Goal: Task Accomplishment & Management: Complete application form

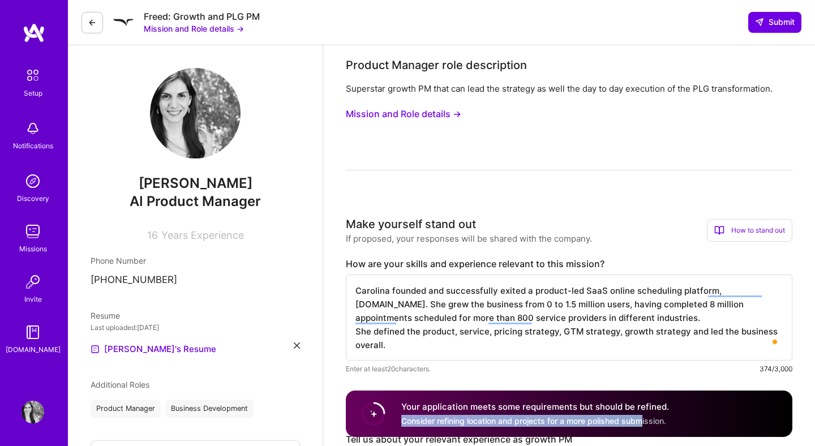
drag, startPoint x: 641, startPoint y: 423, endPoint x: 473, endPoint y: 412, distance: 168.4
click at [473, 412] on div "Your application meets some requirements but should be refined. Consider refini…" at bounding box center [535, 414] width 268 height 26
click at [366, 406] on circle at bounding box center [374, 414] width 22 height 22
click at [372, 406] on circle at bounding box center [374, 414] width 22 height 22
click at [766, 413] on div "Your application meets some requirements but should be refined. Consider refini…" at bounding box center [569, 413] width 447 height 46
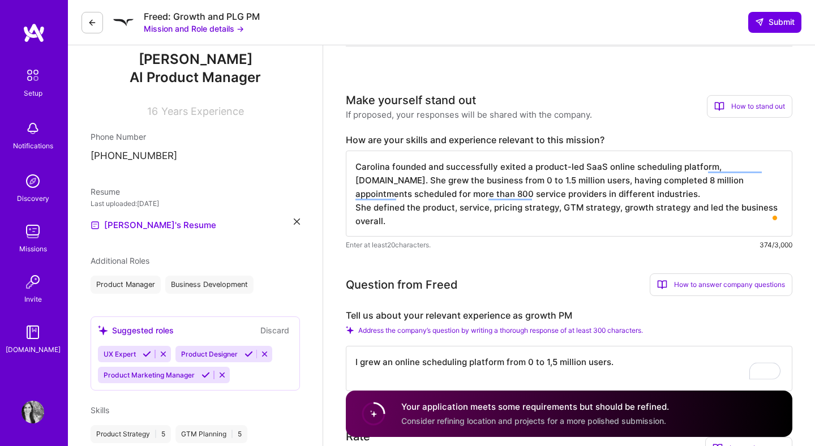
scroll to position [164, 0]
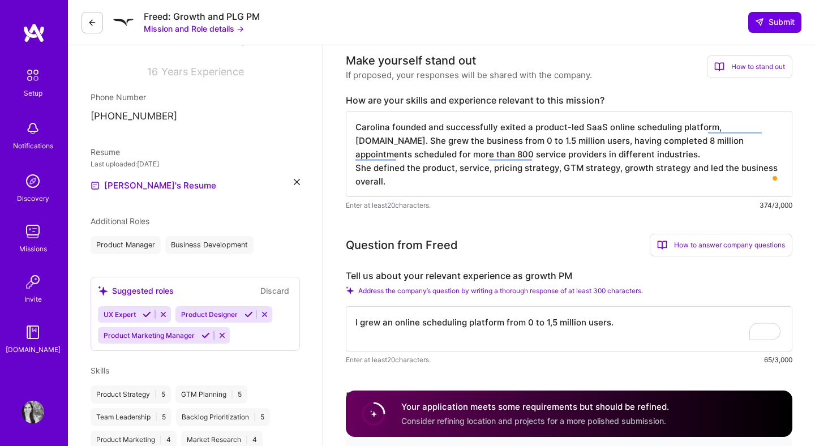
click at [618, 154] on textarea "Carolina founded and successfully exited a product-led SaaS online scheduling p…" at bounding box center [569, 154] width 447 height 86
click at [466, 317] on textarea "I grew an online scheduling platform from 0 to 1,5 million users." at bounding box center [569, 328] width 447 height 45
paste textarea "Carolina founded and successfully exited a product-led SaaS online scheduling p…"
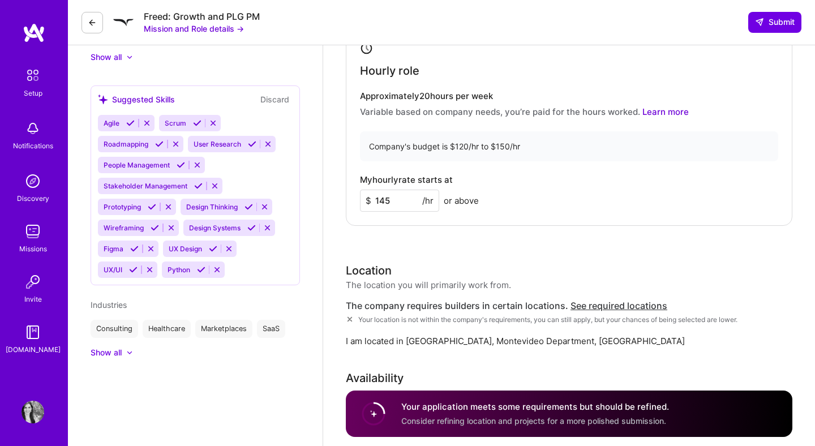
scroll to position [625, 0]
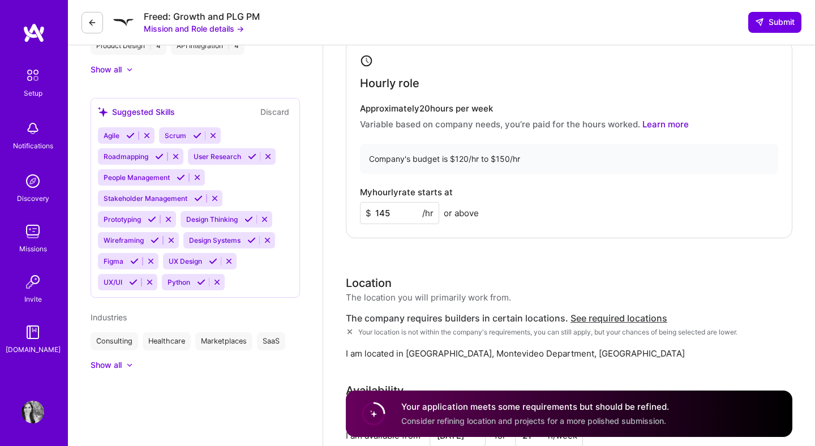
type textarea "Carolina founded and successfully exited a product-led SaaS online scheduling p…"
click at [400, 212] on input "145" at bounding box center [399, 213] width 79 height 22
type input "140"
click at [458, 310] on div "Location The location you will primarily work from. The company requires builde…" at bounding box center [569, 316] width 447 height 85
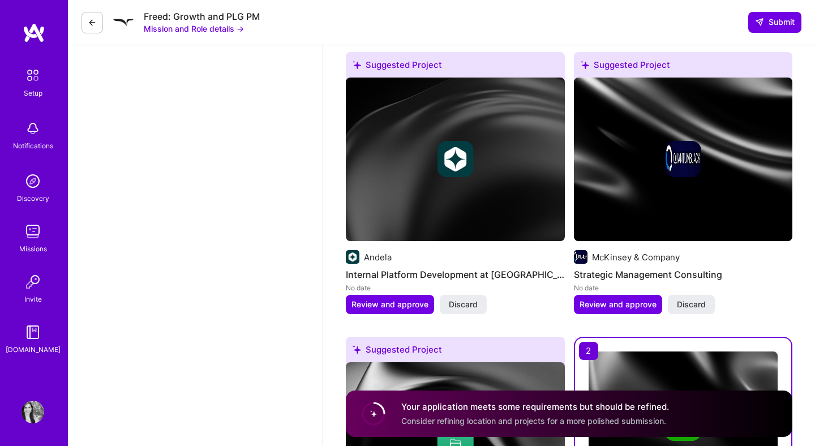
scroll to position [1250, 0]
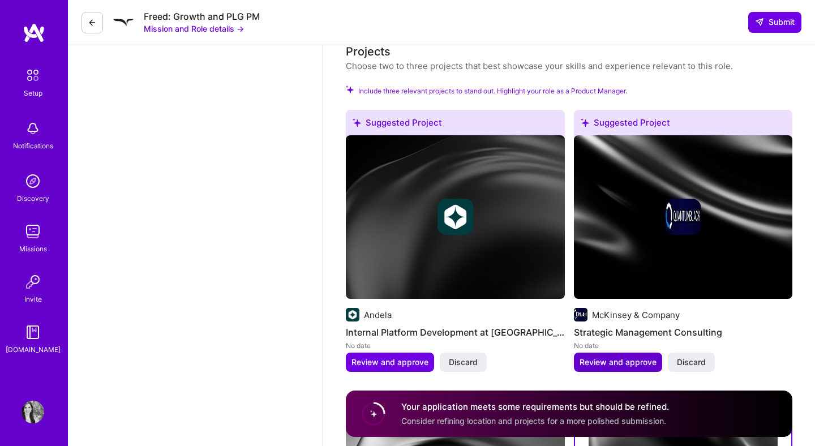
click at [638, 362] on span "Review and approve" at bounding box center [618, 362] width 77 height 11
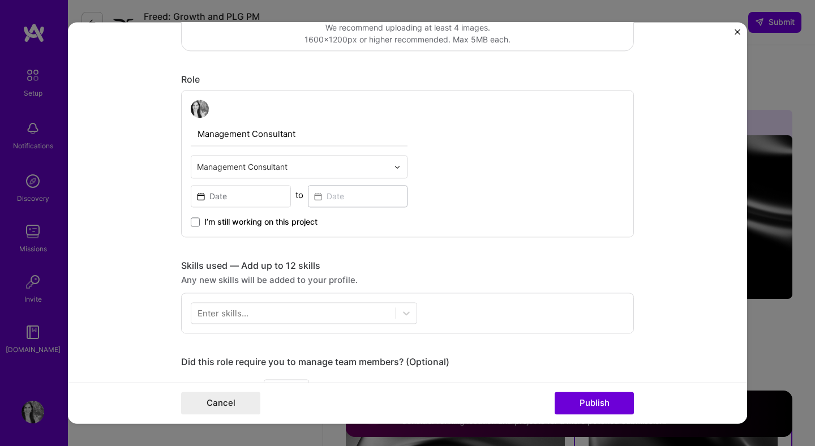
scroll to position [334, 0]
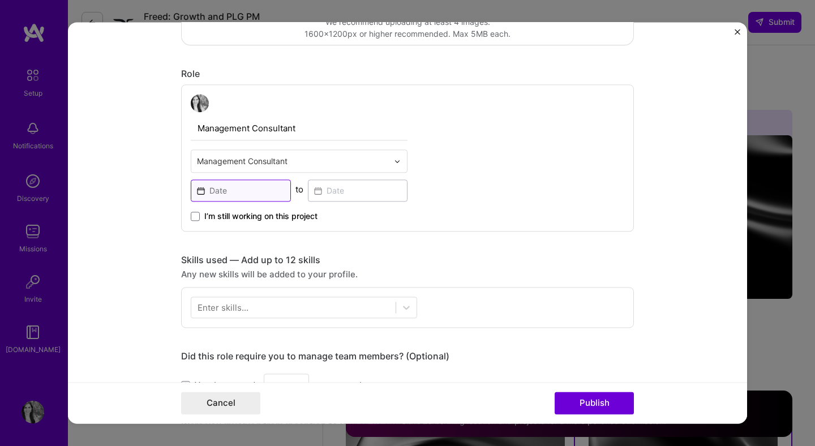
click at [268, 197] on input at bounding box center [241, 190] width 100 height 22
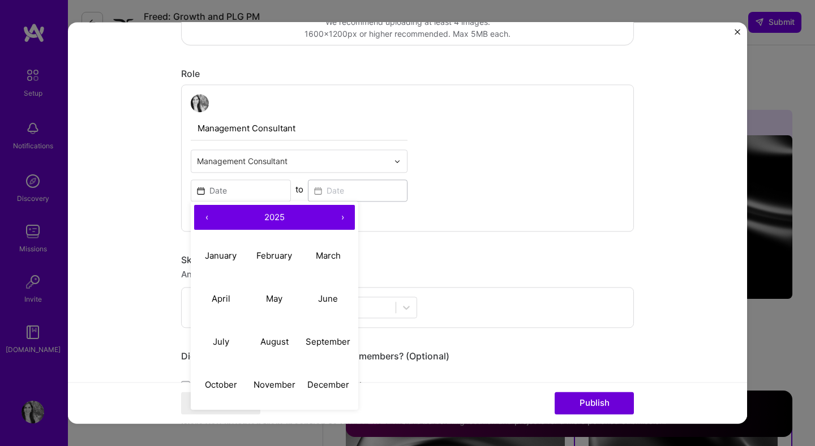
click at [200, 221] on button "‹" at bounding box center [206, 217] width 25 height 25
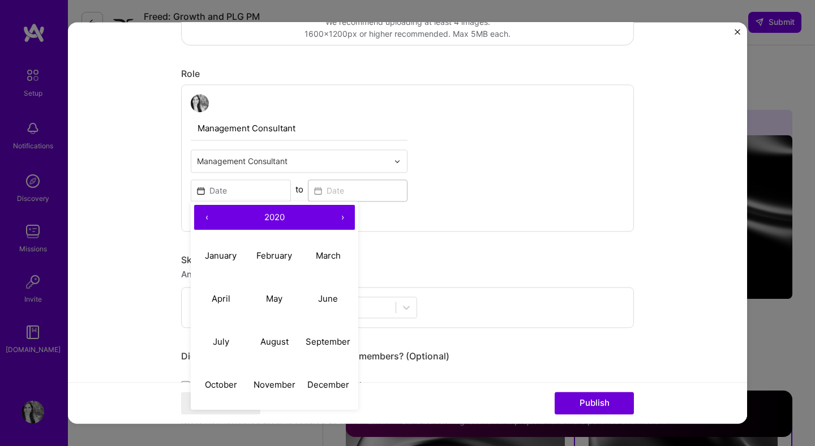
click at [200, 221] on button "‹" at bounding box center [206, 217] width 25 height 25
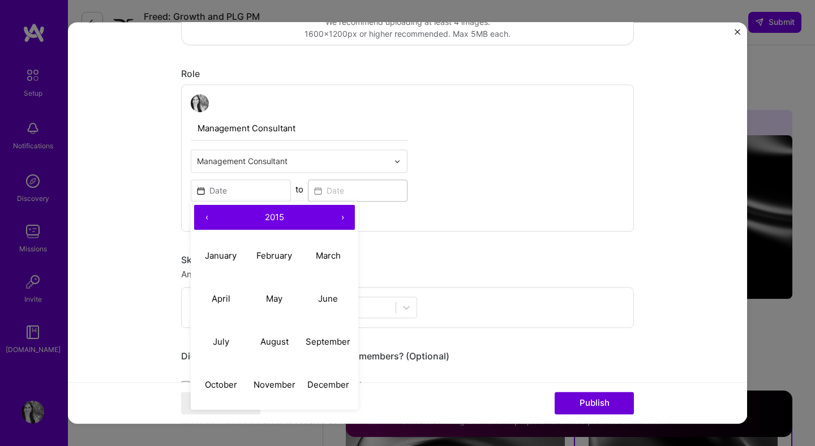
click at [200, 221] on button "‹" at bounding box center [206, 217] width 25 height 25
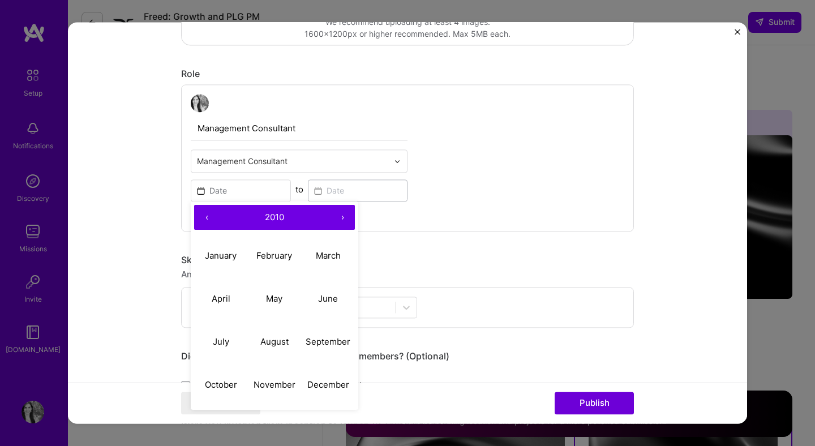
click at [200, 221] on button "‹" at bounding box center [206, 217] width 25 height 25
click at [326, 262] on button "March" at bounding box center [328, 255] width 54 height 43
type input "Mar, 2008"
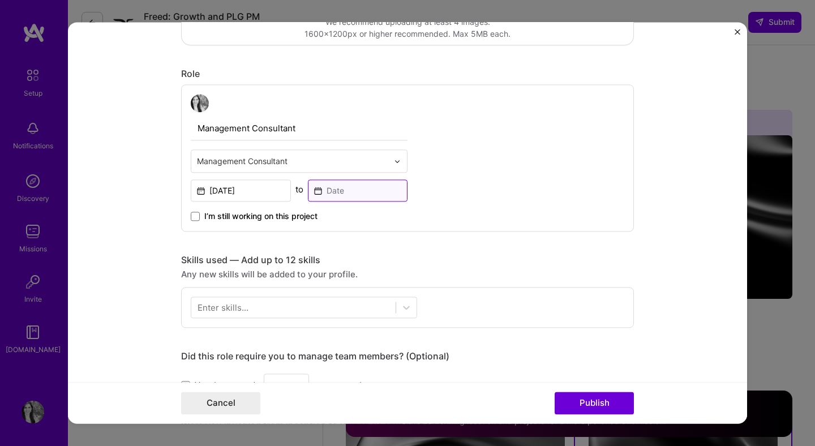
click at [345, 199] on input at bounding box center [358, 190] width 100 height 22
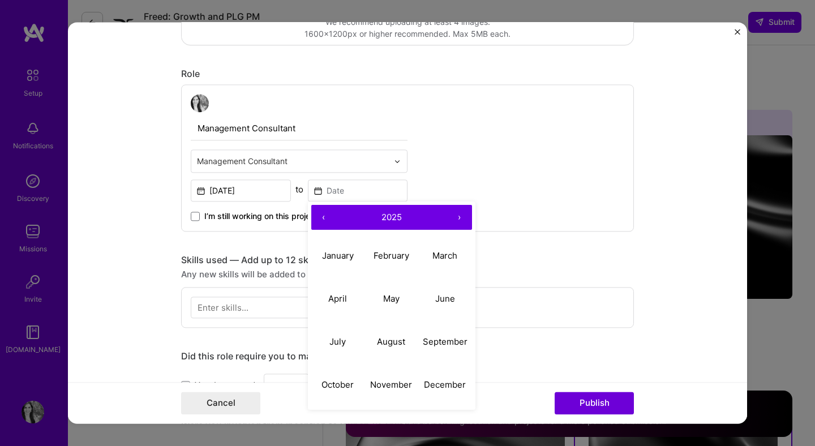
click at [325, 217] on button "‹" at bounding box center [323, 217] width 25 height 25
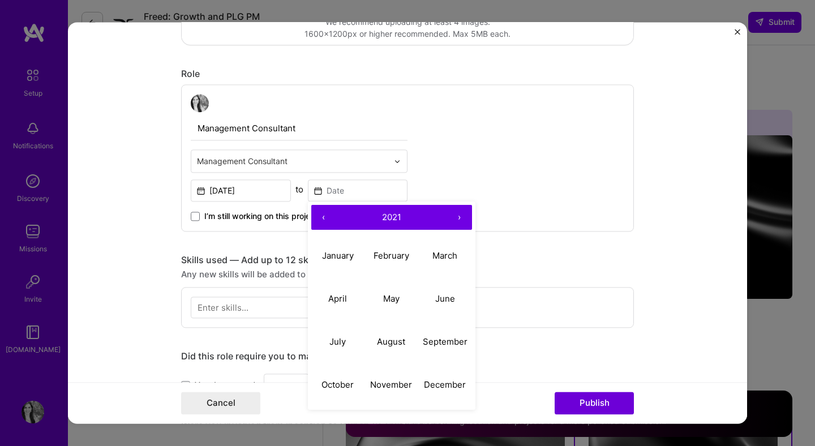
click at [325, 217] on button "‹" at bounding box center [323, 217] width 25 height 25
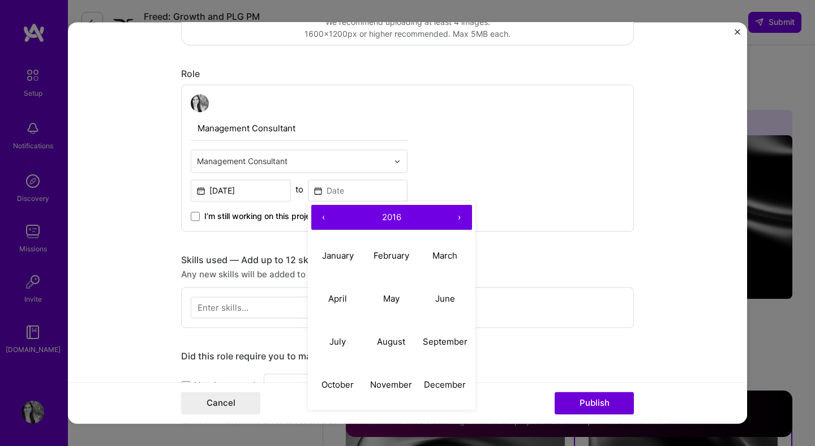
click at [325, 217] on button "‹" at bounding box center [323, 217] width 25 height 25
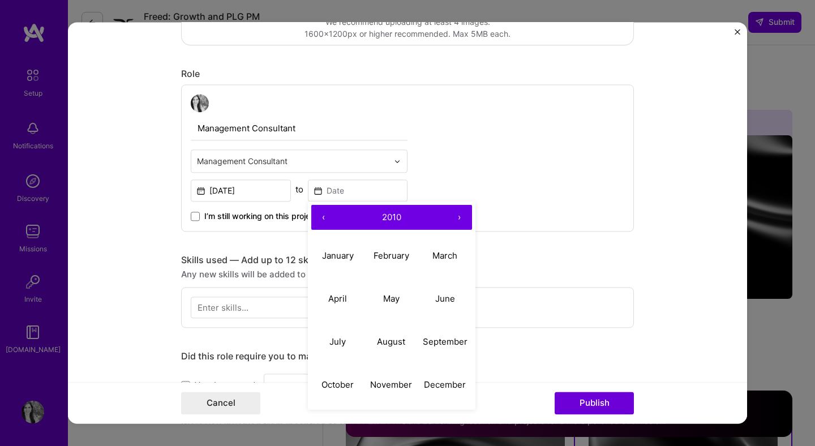
click at [325, 217] on button "‹" at bounding box center [323, 217] width 25 height 25
click at [449, 264] on button "March" at bounding box center [445, 255] width 54 height 43
type input "Mar, 2009"
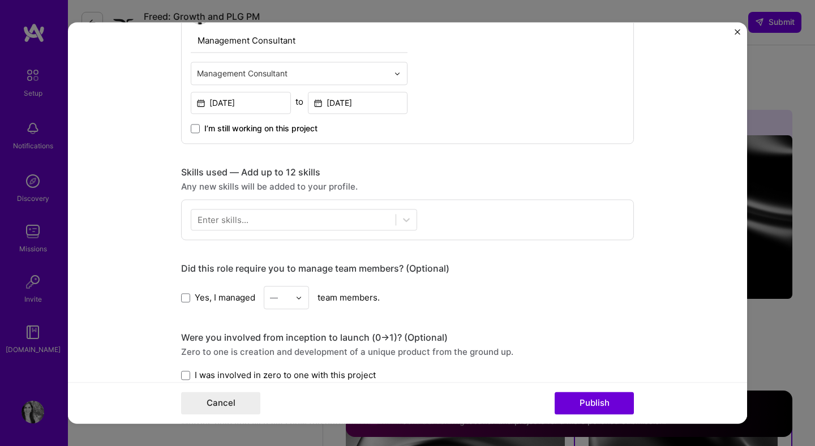
scroll to position [484, 0]
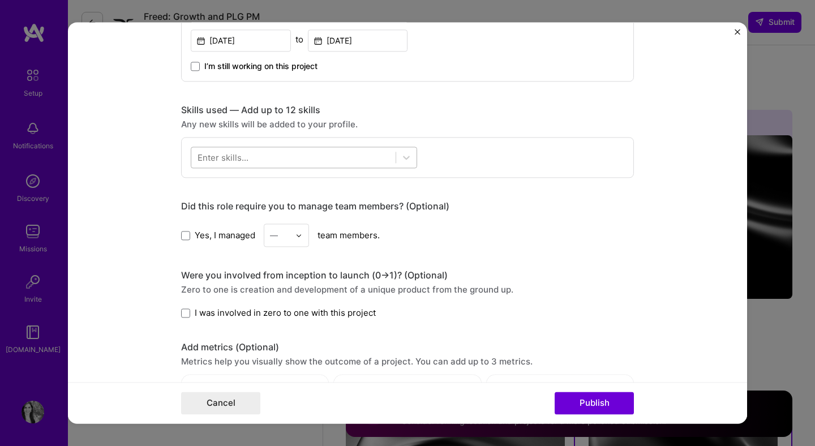
click at [278, 162] on div at bounding box center [293, 157] width 204 height 19
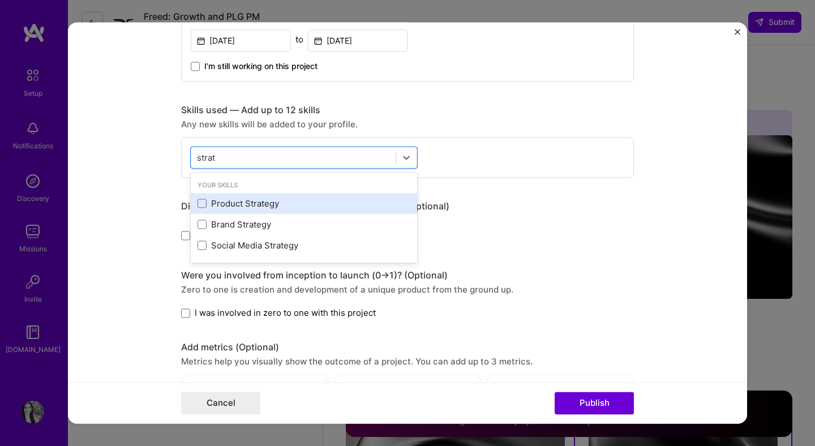
click at [237, 204] on div "Product Strategy" at bounding box center [304, 204] width 213 height 12
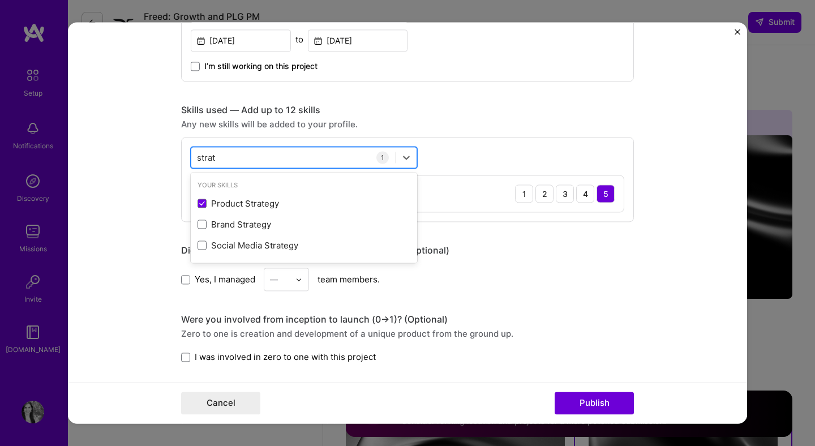
click at [260, 153] on div "strat strat" at bounding box center [293, 157] width 204 height 19
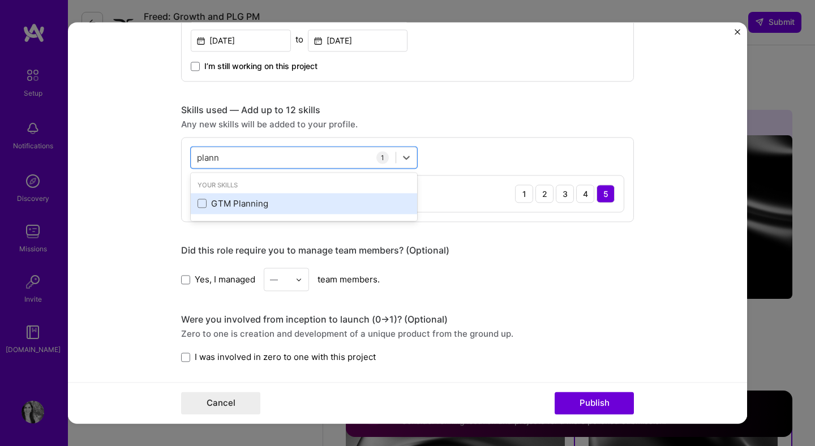
click at [220, 198] on div "GTM Planning" at bounding box center [304, 204] width 213 height 12
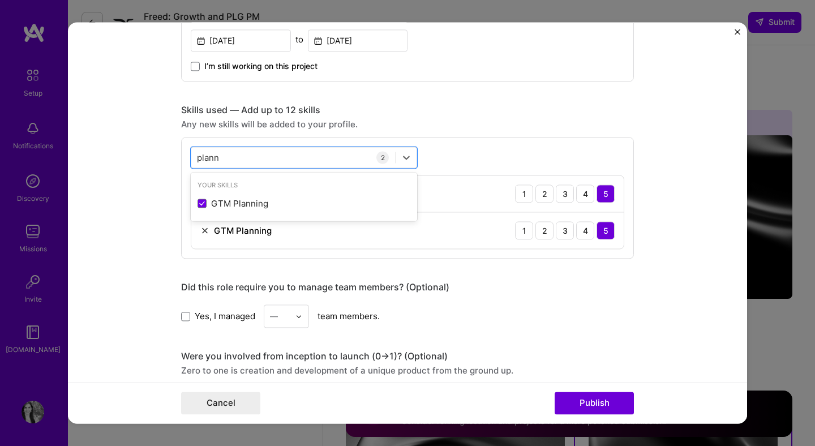
type input "plann"
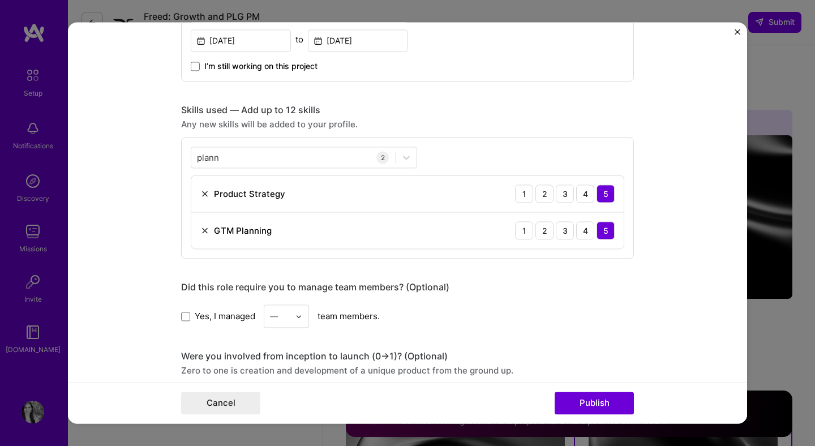
click at [574, 285] on div "Did this role require you to manage team members? (Optional)" at bounding box center [407, 287] width 453 height 12
click at [607, 398] on button "Publish" at bounding box center [594, 403] width 79 height 23
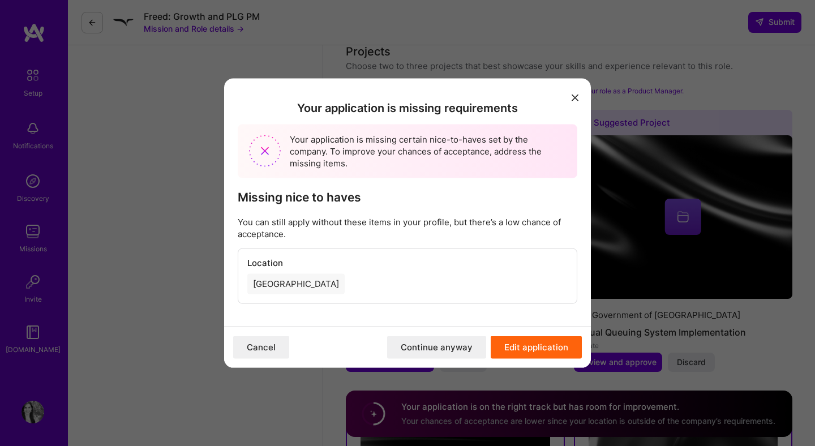
click at [269, 283] on div "Uruguay" at bounding box center [295, 283] width 97 height 20
click at [465, 346] on button "Continue anyway" at bounding box center [436, 347] width 99 height 23
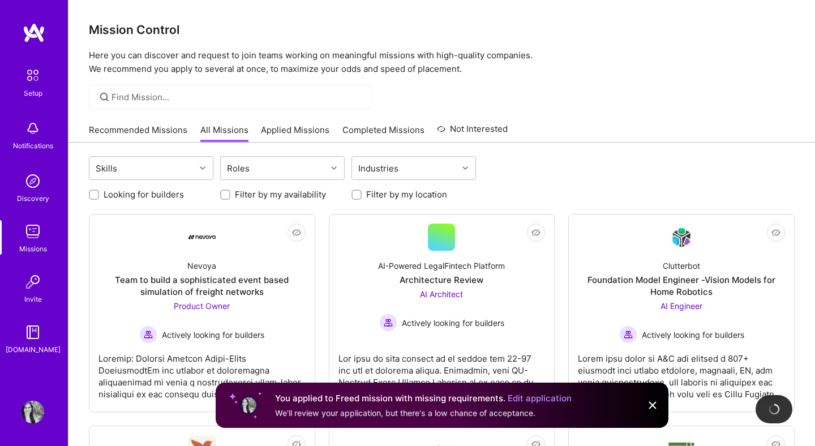
click at [310, 128] on link "Applied Missions" at bounding box center [295, 133] width 68 height 19
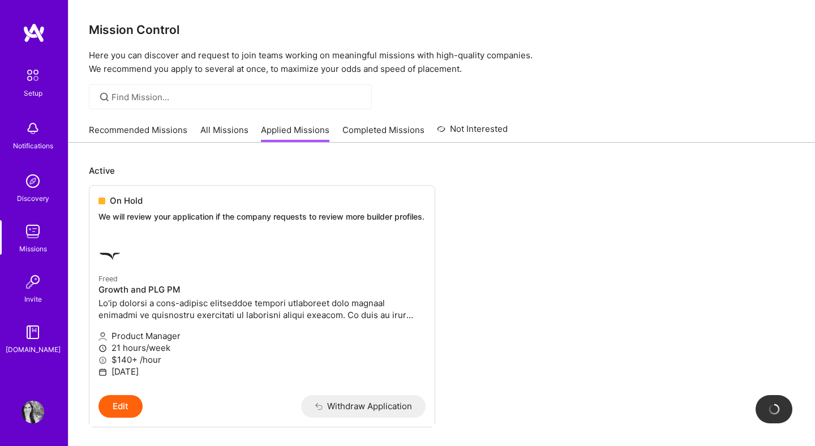
click at [375, 127] on link "Completed Missions" at bounding box center [383, 133] width 82 height 19
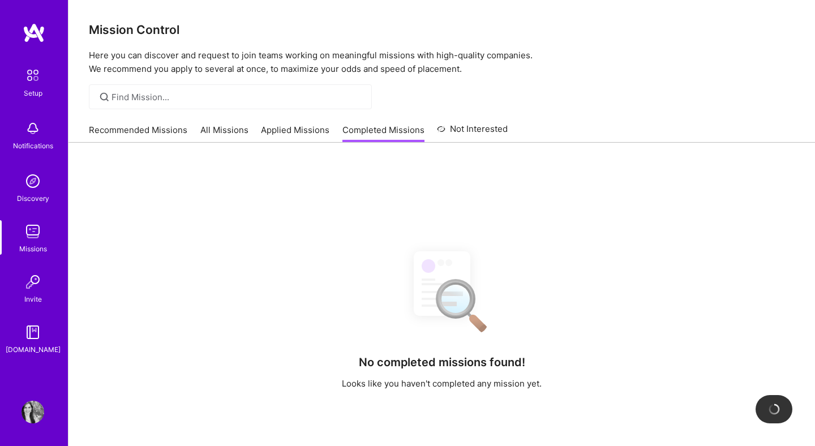
click at [465, 135] on link "Not Interested" at bounding box center [472, 132] width 71 height 20
click at [171, 132] on link "Recommended Missions" at bounding box center [138, 133] width 98 height 19
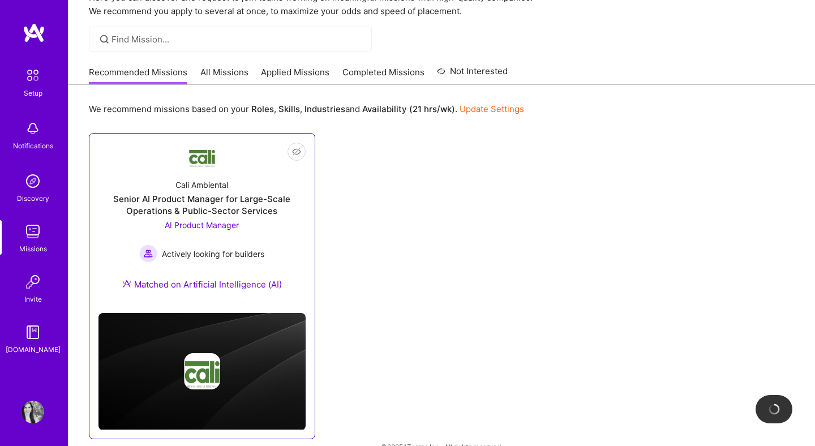
scroll to position [78, 0]
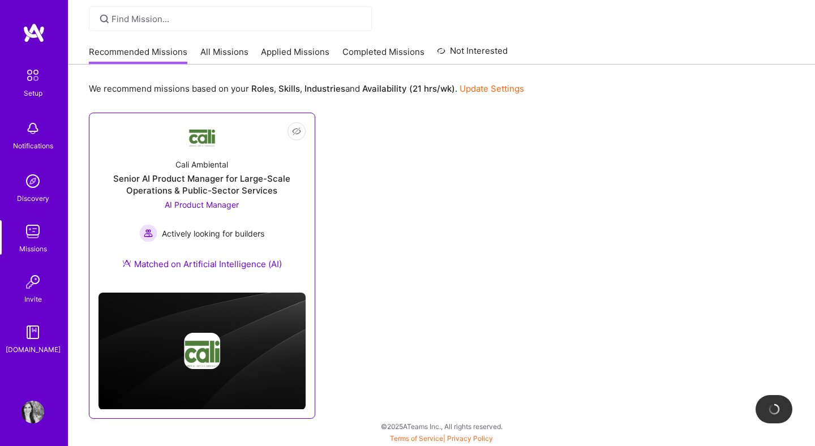
click at [251, 181] on div "Senior AI Product Manager for Large-Scale Operations & Public-Sector Services" at bounding box center [201, 185] width 207 height 24
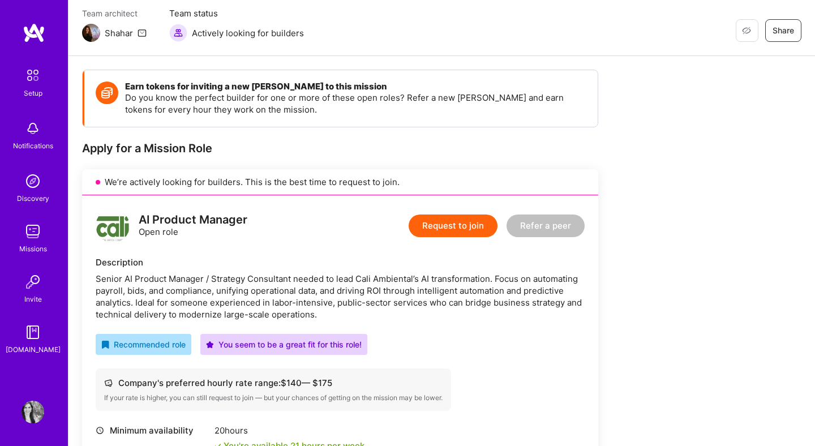
scroll to position [85, 0]
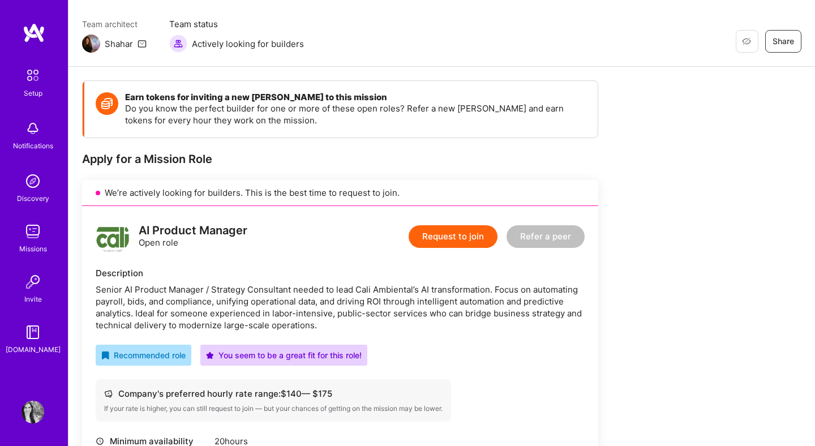
click at [450, 237] on button "Request to join" at bounding box center [453, 236] width 89 height 23
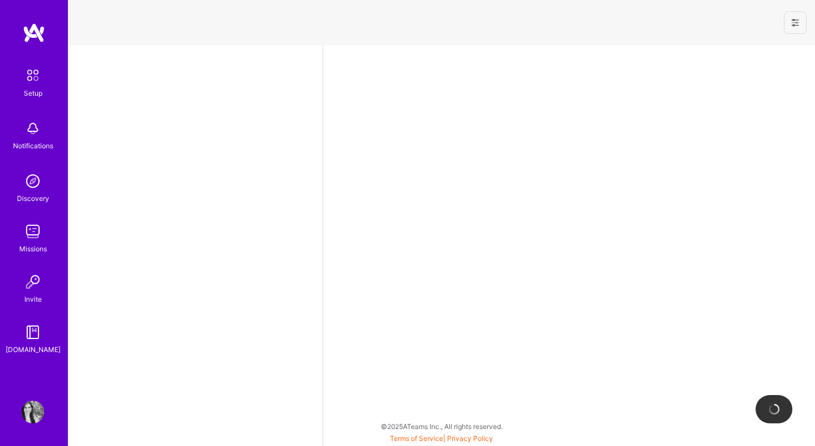
select select "UY"
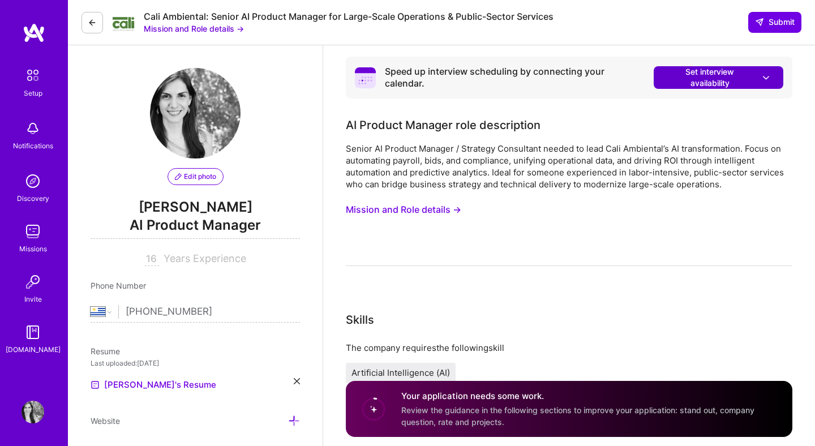
click at [741, 69] on span "Set interview availability" at bounding box center [718, 77] width 107 height 23
click at [736, 78] on span "Set interview availability" at bounding box center [718, 77] width 107 height 23
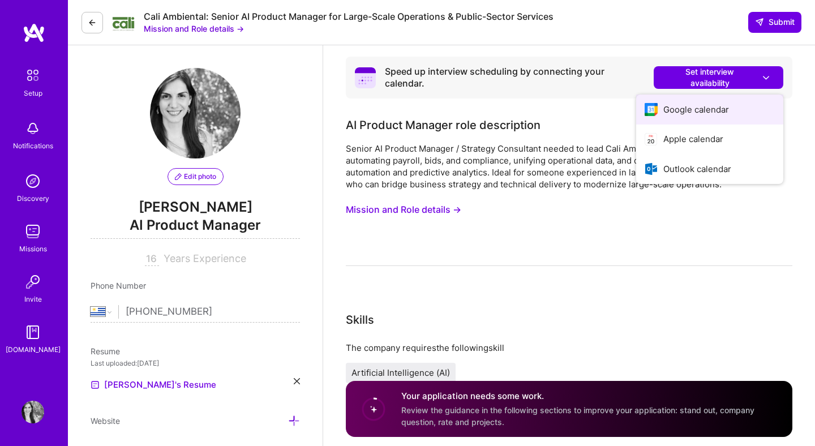
click at [740, 98] on button "Google calendar" at bounding box center [709, 110] width 147 height 30
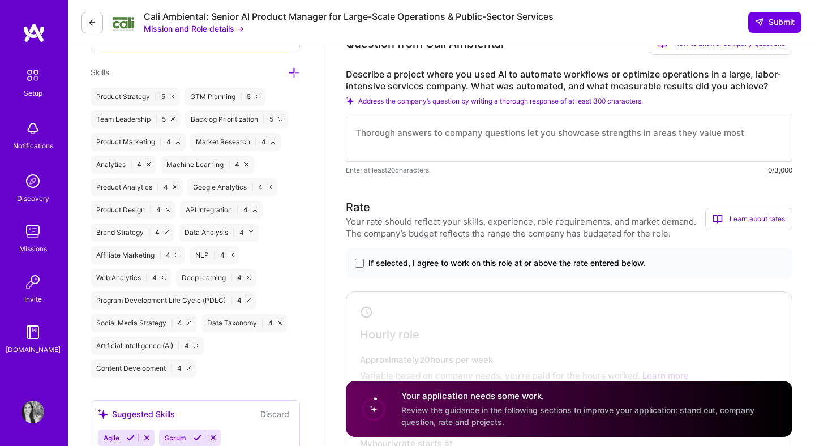
scroll to position [576, 0]
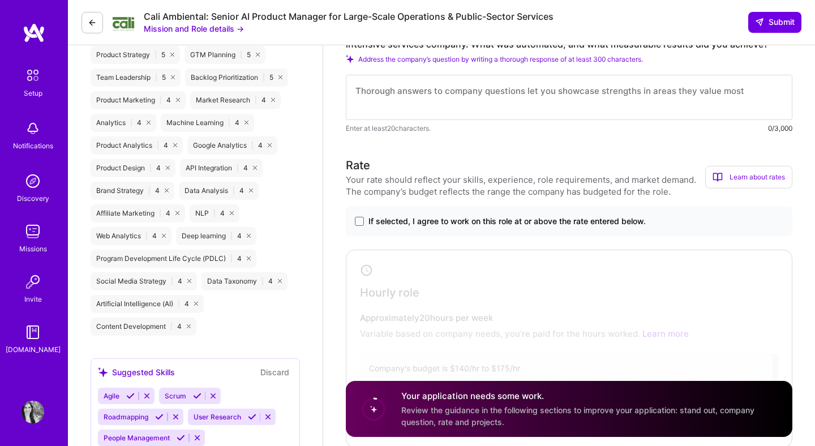
click at [591, 226] on span "If selected, I agree to work on this role at or above the rate entered below." at bounding box center [506, 221] width 277 height 11
click at [0, 0] on input "If selected, I agree to work on this role at or above the rate entered below." at bounding box center [0, 0] width 0 height 0
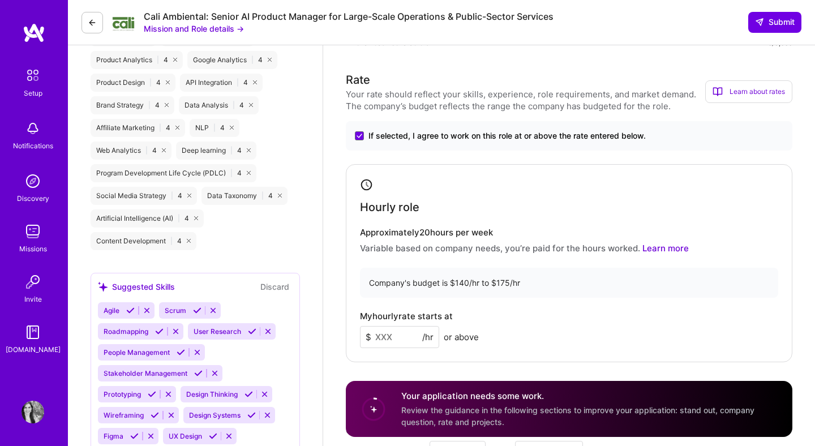
scroll to position [700, 0]
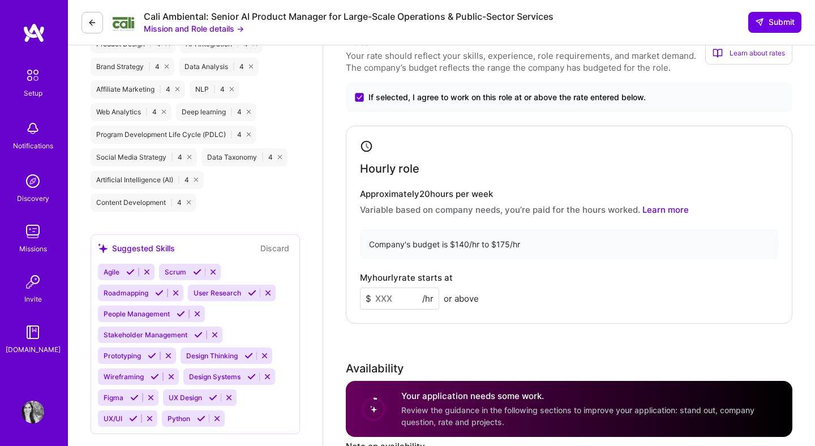
click at [401, 294] on input at bounding box center [399, 298] width 79 height 22
click at [634, 354] on div "Rate Your rate should reflect your skills, experience, role requirements, and m…" at bounding box center [569, 276] width 447 height 487
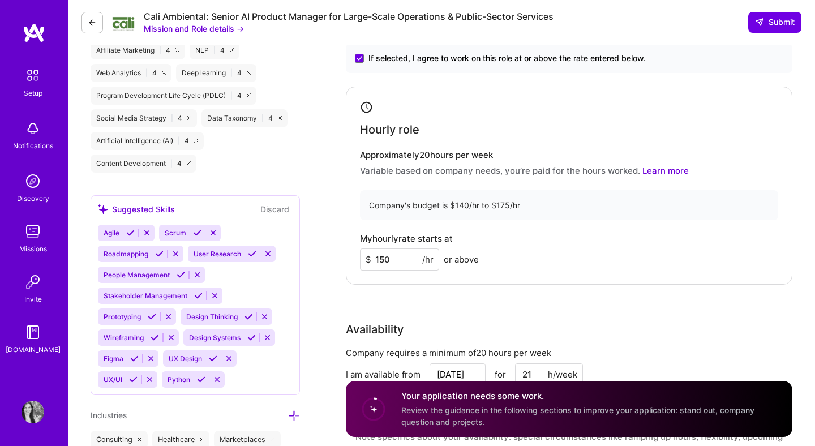
scroll to position [745, 0]
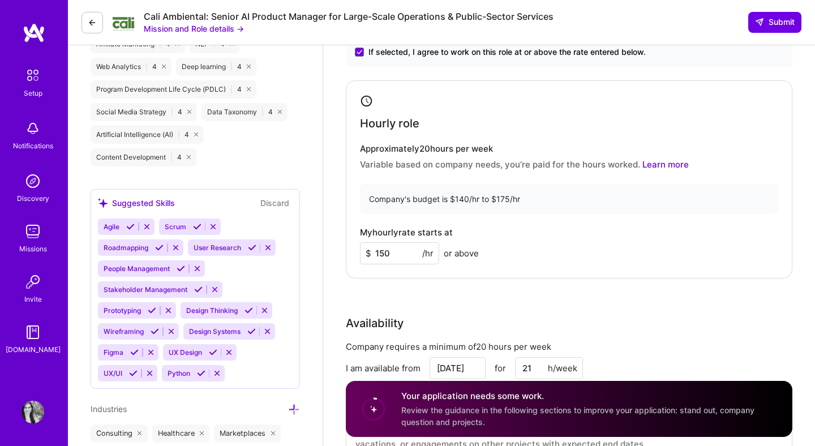
click at [413, 255] on input "150" at bounding box center [399, 253] width 79 height 22
type input "160"
click at [541, 275] on div "Hourly role Approximately 20 hours per week Variable based on company needs, yo…" at bounding box center [569, 179] width 447 height 198
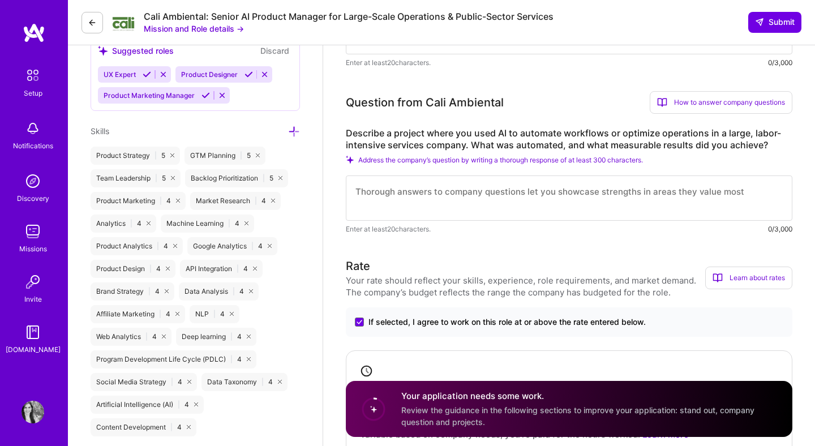
scroll to position [477, 0]
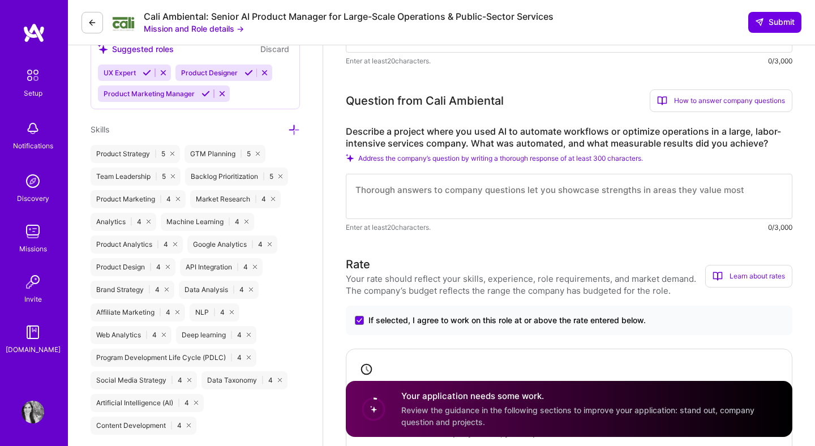
click at [501, 198] on textarea at bounding box center [569, 196] width 447 height 45
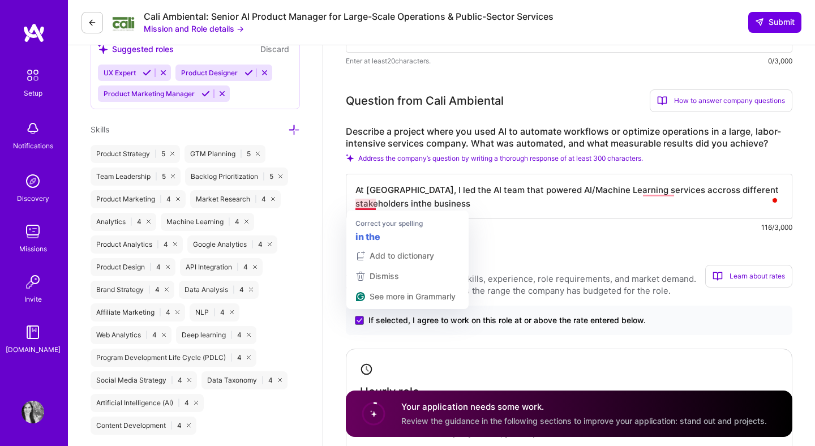
click at [363, 205] on textarea "At Andela, I led the AI team that powered AI/Machine Learning services accross …" at bounding box center [569, 196] width 447 height 45
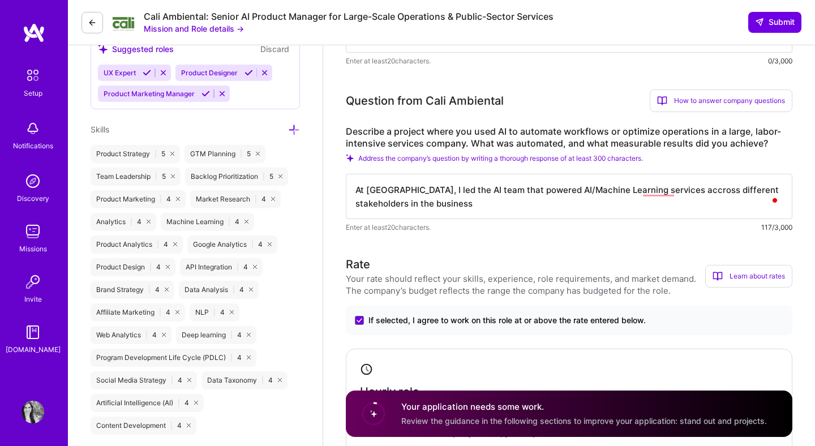
click at [418, 204] on textarea "At Andela, I led the AI team that powered AI/Machine Learning services accross …" at bounding box center [569, 196] width 447 height 45
click at [565, 209] on textarea "At Andela, I led the AI team that powered AI/Machine Learning services across d…" at bounding box center [569, 196] width 447 height 45
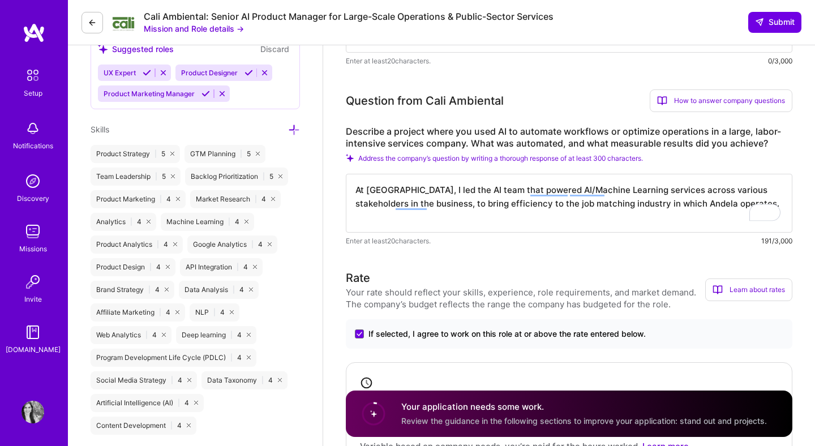
click at [497, 216] on textarea "At Andela, I led the AI team that powered AI/Machine Learning services across v…" at bounding box center [569, 203] width 447 height 59
click at [445, 218] on textarea "At Andela, I led the AI team that powered AI and Machine Learning services acro…" at bounding box center [569, 203] width 447 height 59
click at [497, 222] on textarea "At Andela, I led the AI team that powered AI and Machine Learning services acro…" at bounding box center [569, 203] width 447 height 59
type textarea "At Andela, I led the AI team that powered AI and Machine Learning services acro…"
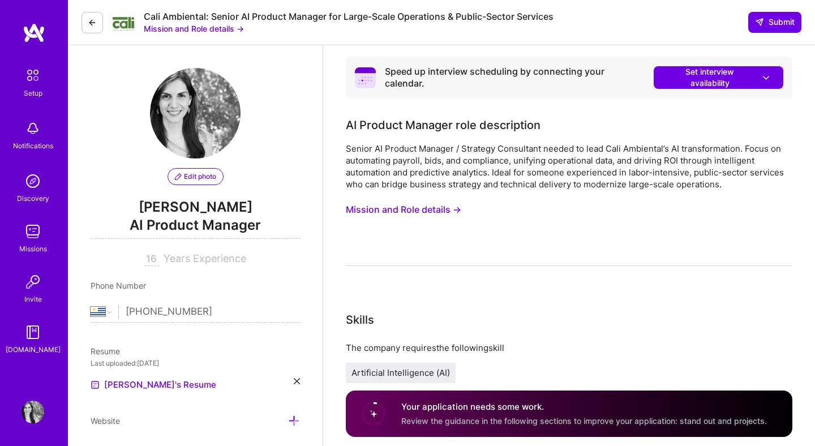
select select "UY"
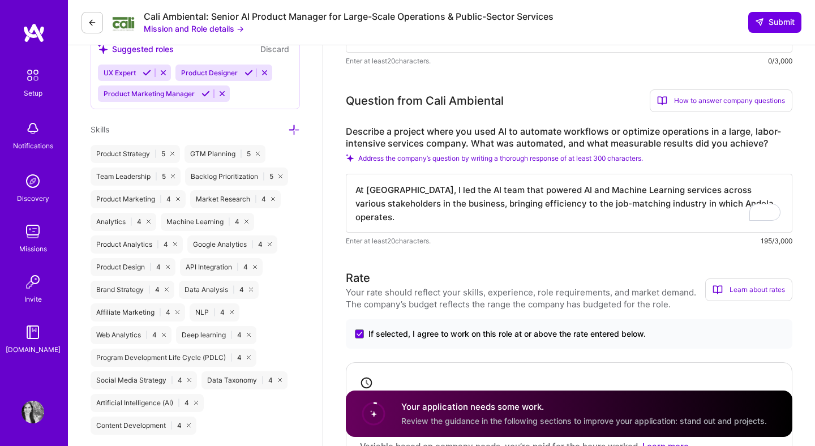
scroll to position [1, 0]
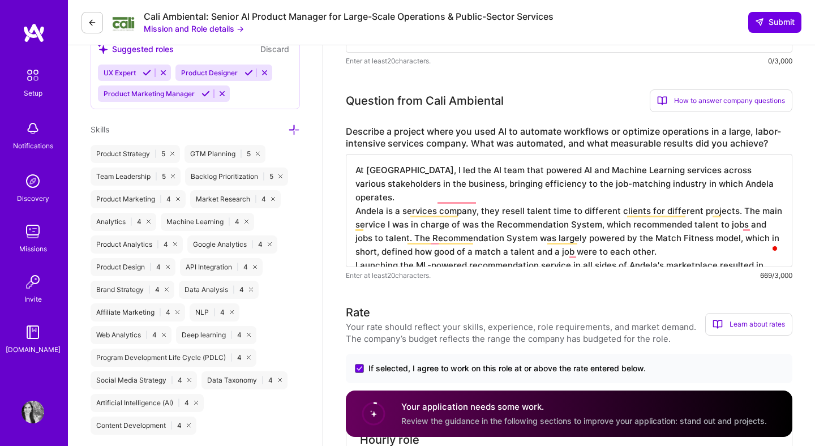
drag, startPoint x: 625, startPoint y: 213, endPoint x: 653, endPoint y: 139, distance: 79.4
click at [627, 202] on textarea "At [GEOGRAPHIC_DATA], I led the AI team that powered AI and Machine Learning se…" at bounding box center [569, 210] width 447 height 113
drag, startPoint x: 626, startPoint y: 211, endPoint x: 627, endPoint y: 195, distance: 15.9
click at [627, 211] on textarea "At [GEOGRAPHIC_DATA], I led the AI team that powered AI and Machine Learning se…" at bounding box center [569, 210] width 447 height 113
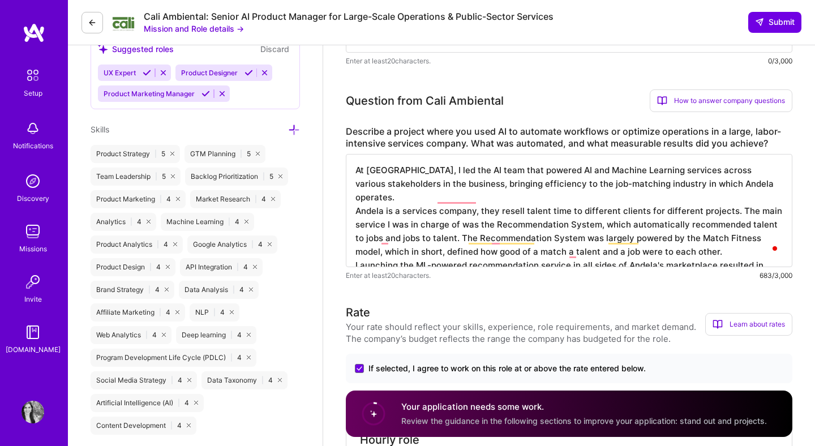
drag, startPoint x: 445, startPoint y: 224, endPoint x: 450, endPoint y: 206, distance: 18.1
click at [445, 223] on textarea "At Andela, I led the AI team that powered AI and Machine Learning services acro…" at bounding box center [569, 210] width 447 height 113
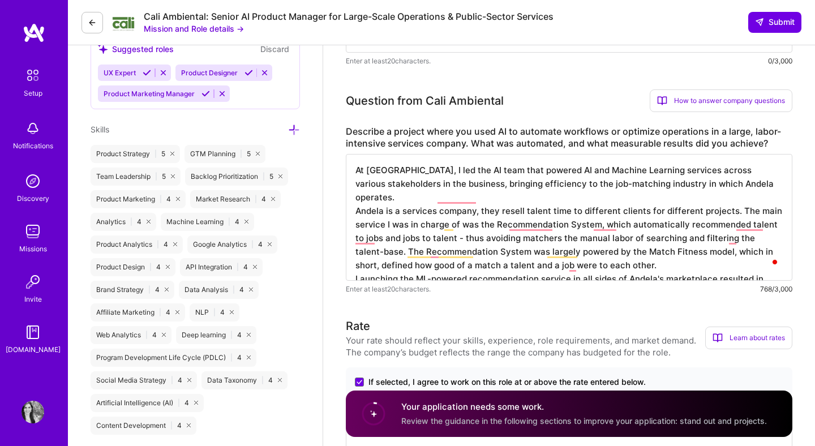
click at [756, 264] on textarea "At Andela, I led the AI team that powered AI and Machine Learning services acro…" at bounding box center [569, 217] width 447 height 127
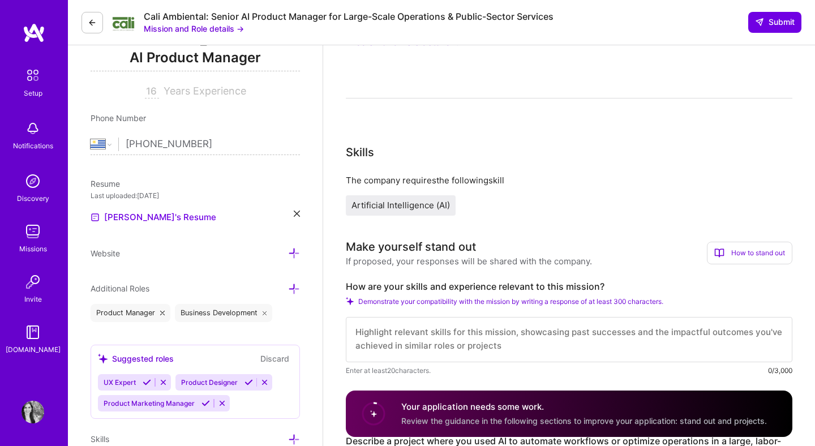
scroll to position [169, 0]
type textarea "At Andela, I led the AI team that powered AI and Machine Learning services acro…"
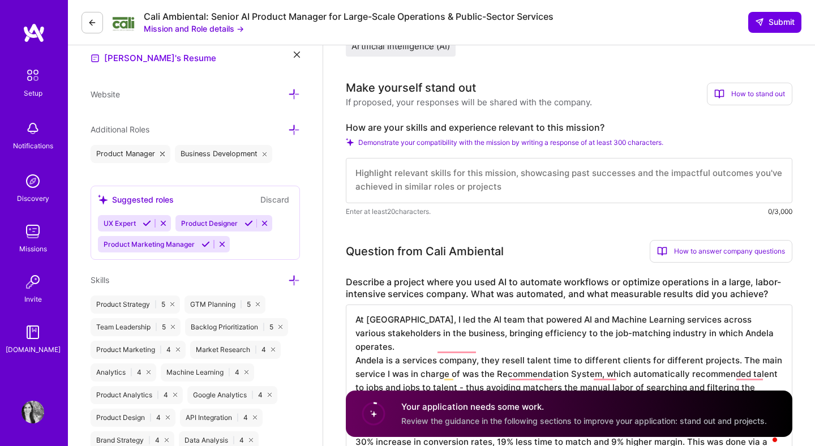
scroll to position [323, 0]
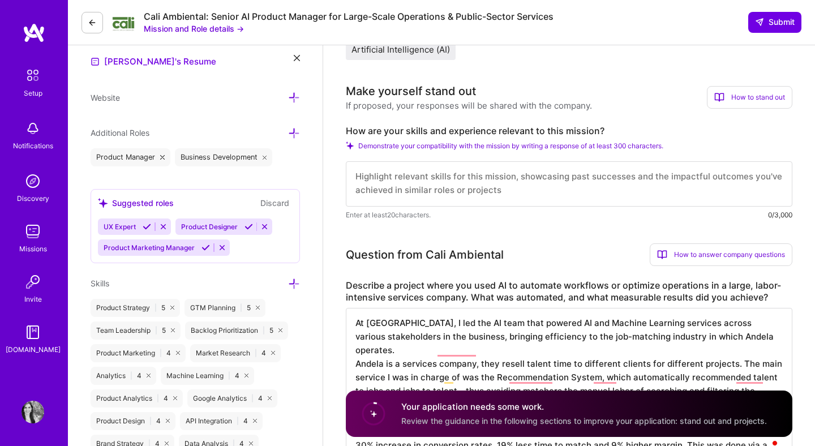
click at [563, 183] on textarea at bounding box center [569, 183] width 447 height 45
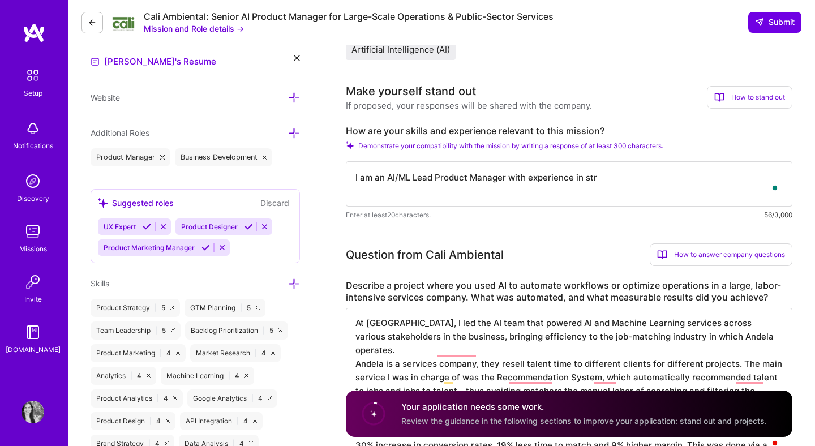
type textarea "I am an AI/ML Lead Product Manager with experience in stra"
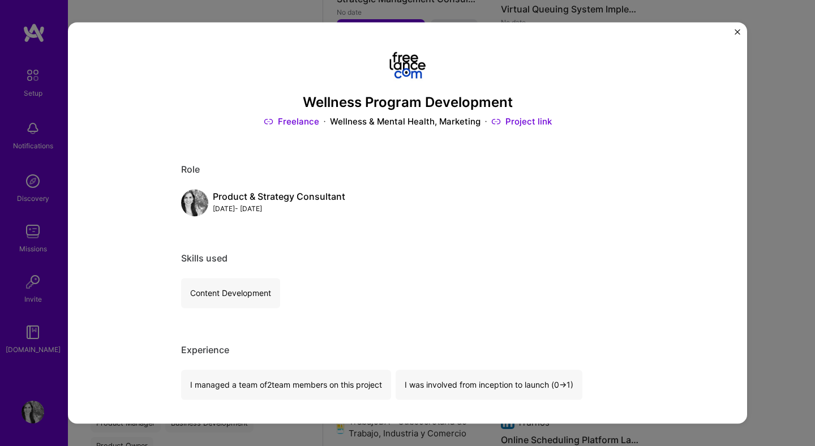
scroll to position [247, 0]
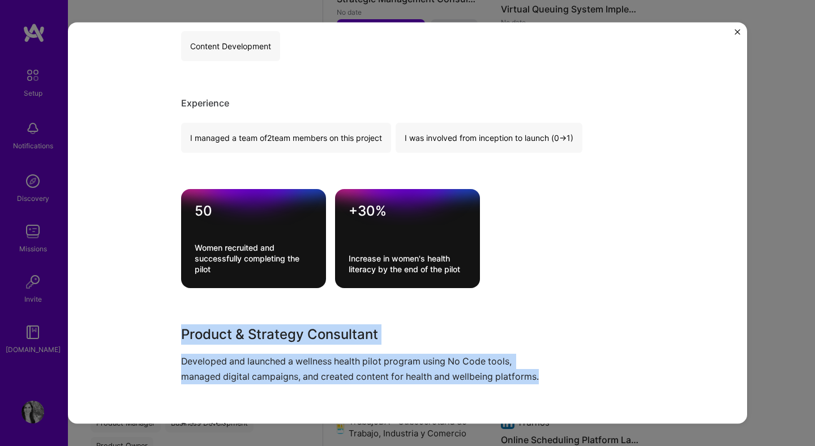
click at [736, 31] on img "Close" at bounding box center [738, 32] width 6 height 6
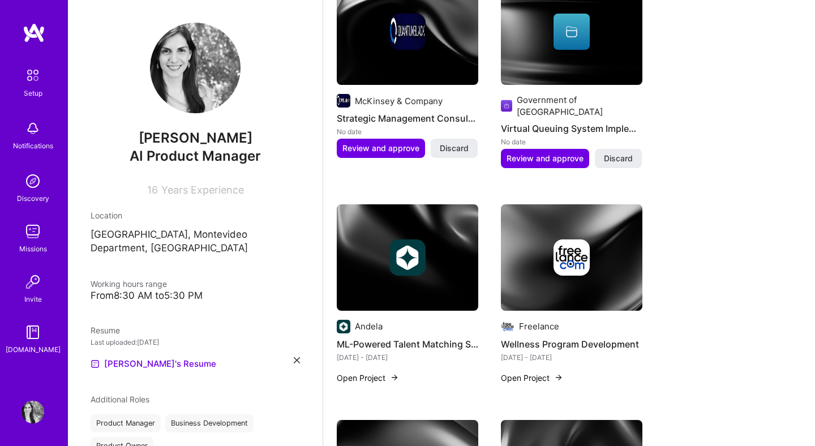
scroll to position [698, 0]
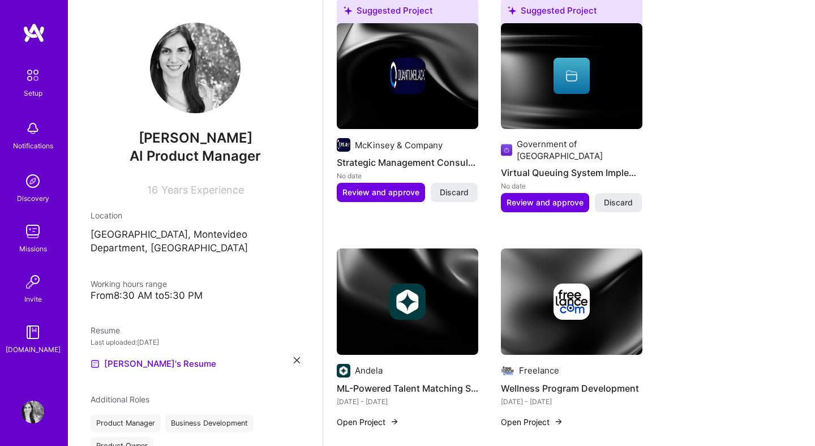
click at [443, 248] on img at bounding box center [407, 301] width 141 height 106
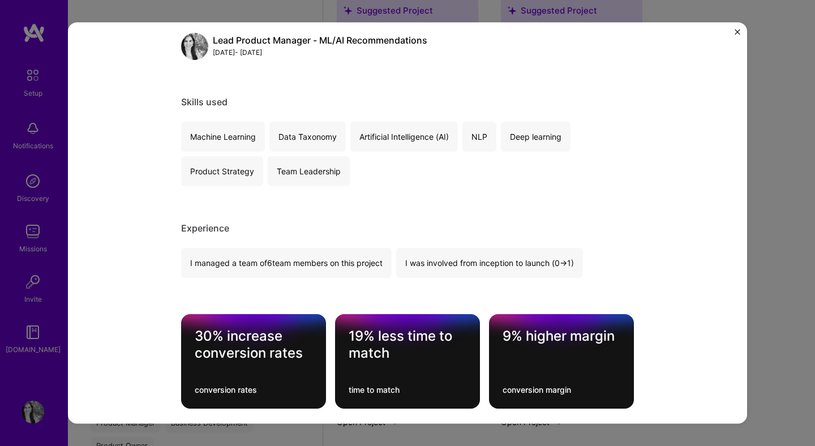
scroll to position [363, 0]
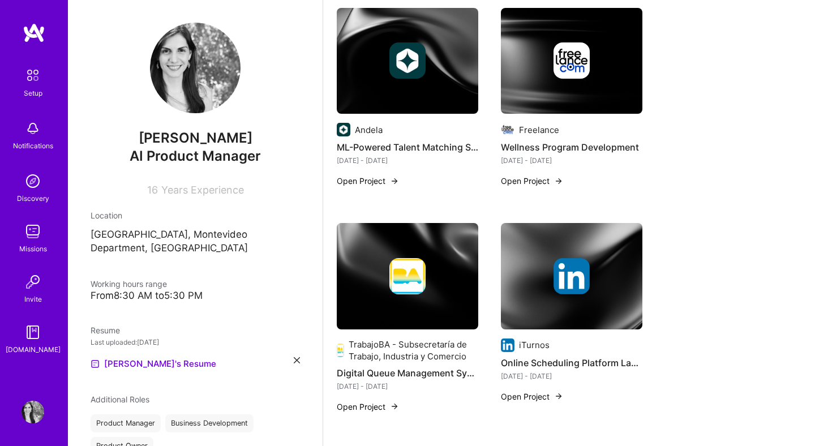
click at [451, 338] on div "TrabajoBA - Subsecretaría de Trabajo, Industria y Comercio" at bounding box center [414, 350] width 130 height 24
click at [419, 269] on img at bounding box center [407, 276] width 141 height 106
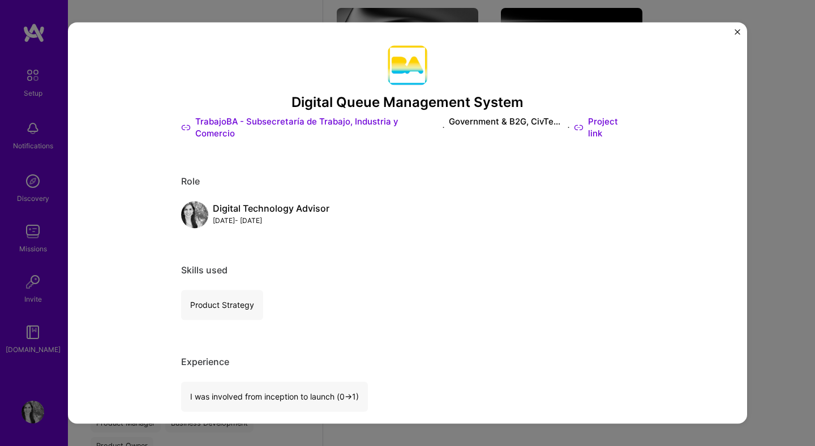
click at [737, 35] on img "Close" at bounding box center [738, 32] width 6 height 6
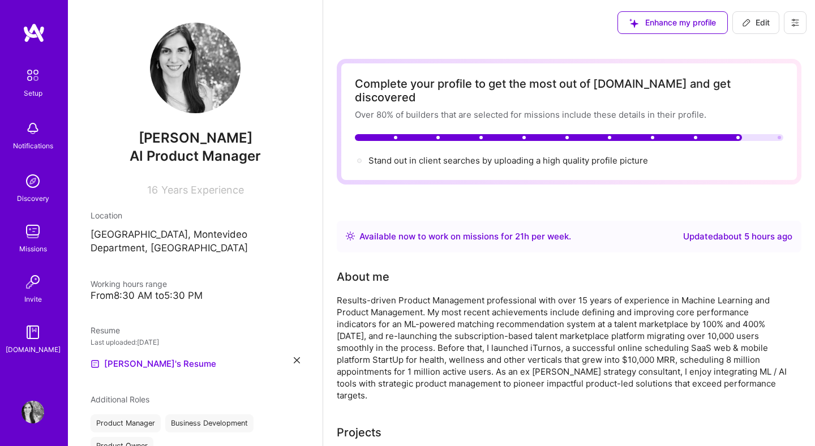
click at [743, 20] on icon at bounding box center [746, 22] width 9 height 9
select select "US"
select select "Right Now"
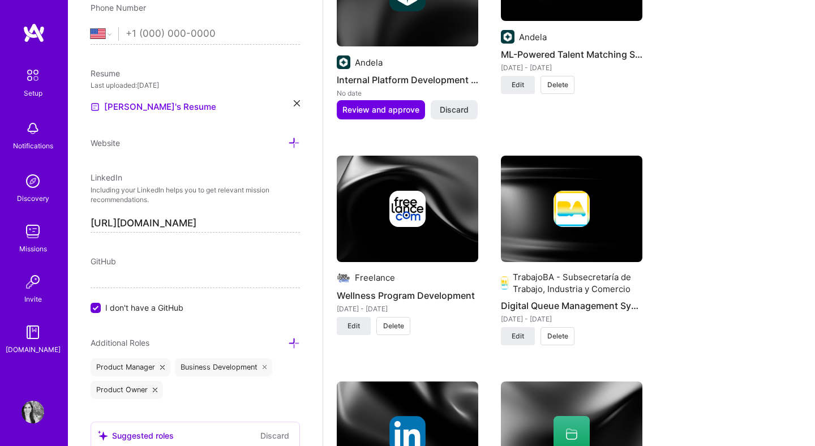
scroll to position [1039, 0]
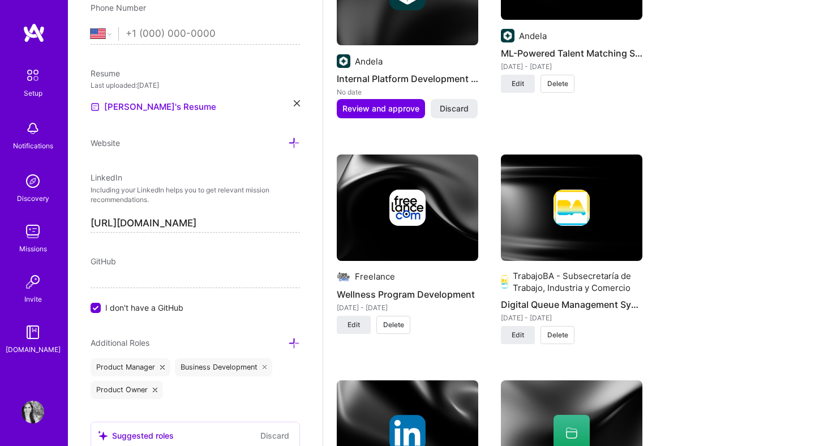
click at [559, 211] on img at bounding box center [571, 208] width 36 height 36
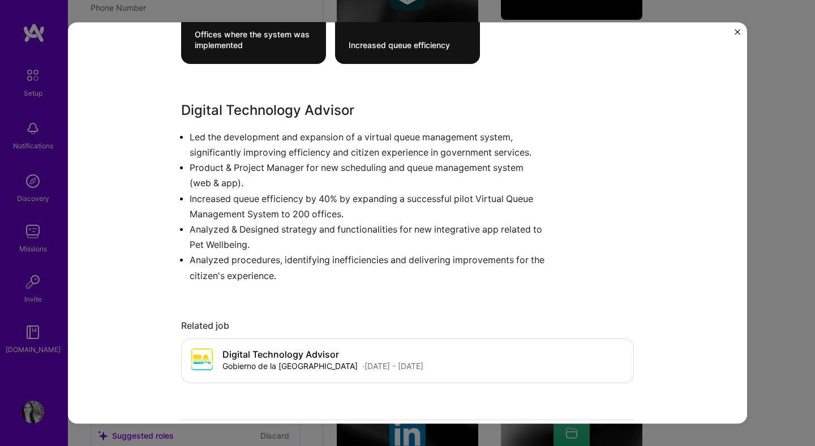
scroll to position [455, 0]
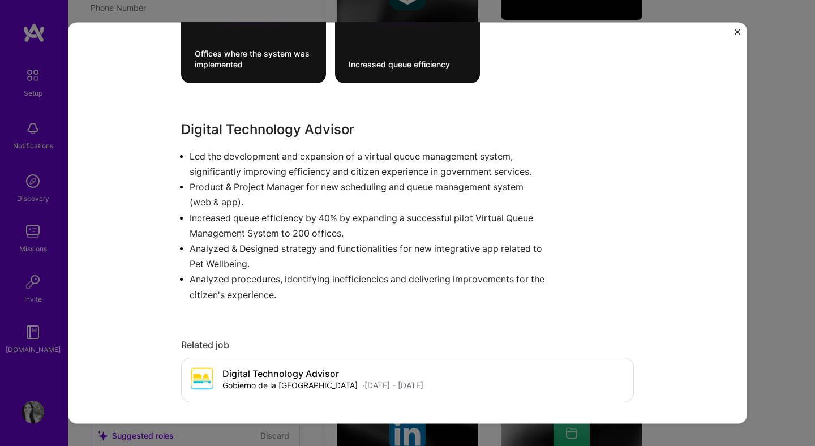
click at [310, 221] on p "Increased queue efficiency by 40% by expanding a successful pilot Virtual Queue…" at bounding box center [369, 226] width 359 height 31
click at [309, 220] on p "Increased queue efficiency by 40% by expanding a successful pilot Virtual Queue…" at bounding box center [369, 226] width 359 height 31
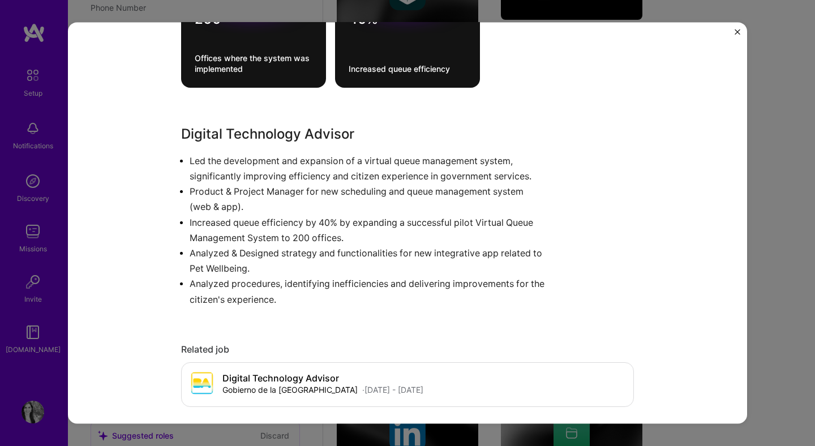
scroll to position [451, 0]
click at [303, 229] on p "Increased queue efficiency by 40% by expanding a successful pilot Virtual Queue…" at bounding box center [369, 229] width 359 height 31
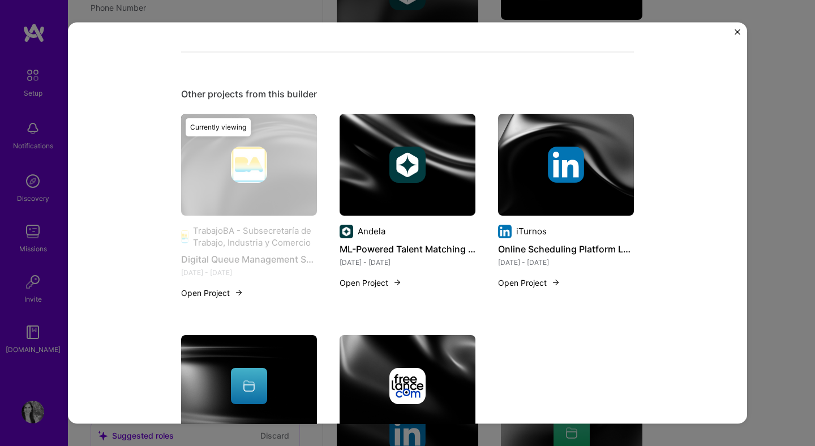
scroll to position [953, 0]
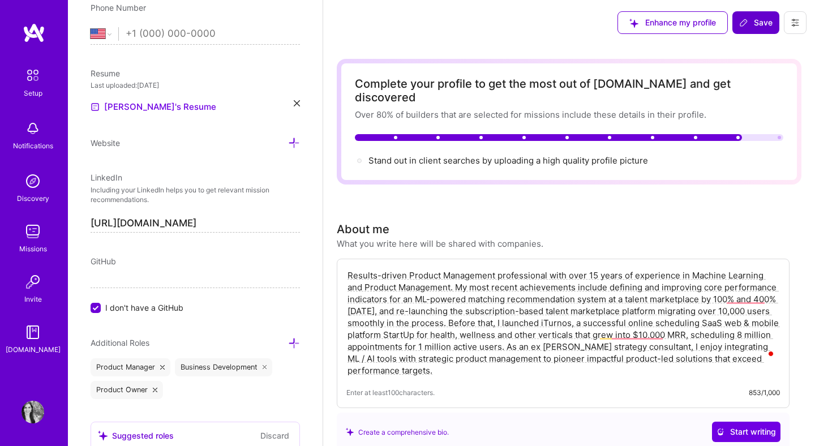
click at [763, 29] on button "Save" at bounding box center [755, 22] width 47 height 23
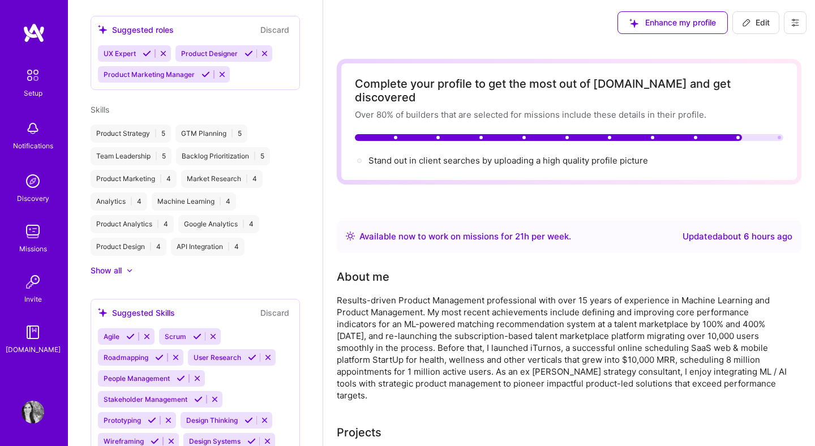
scroll to position [257, 0]
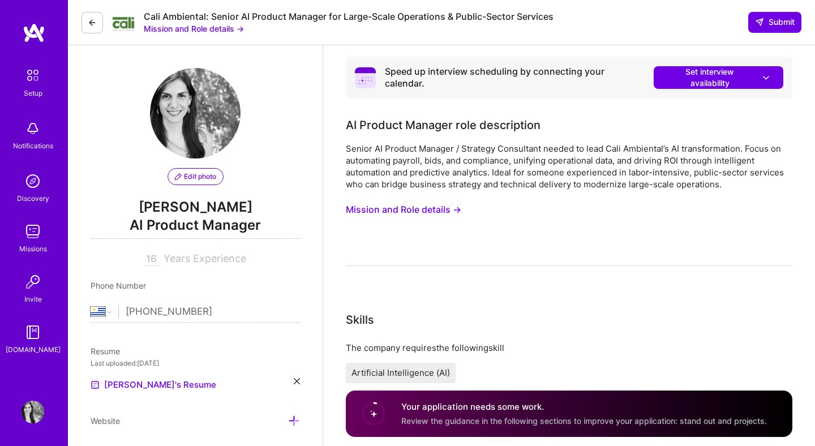
select select "UY"
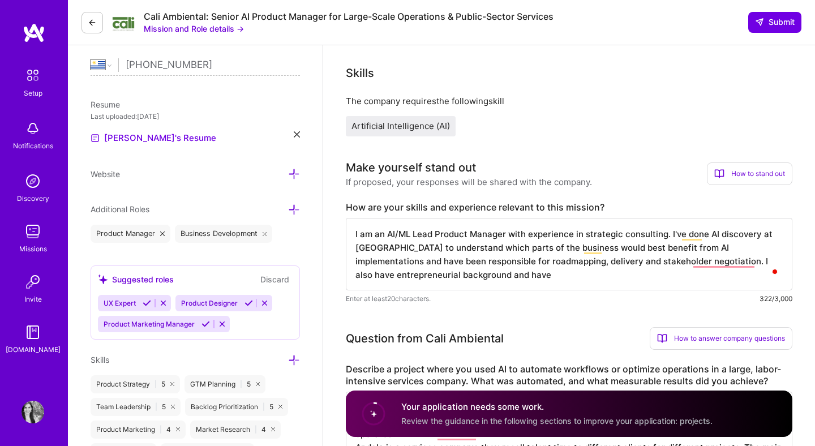
scroll to position [257, 0]
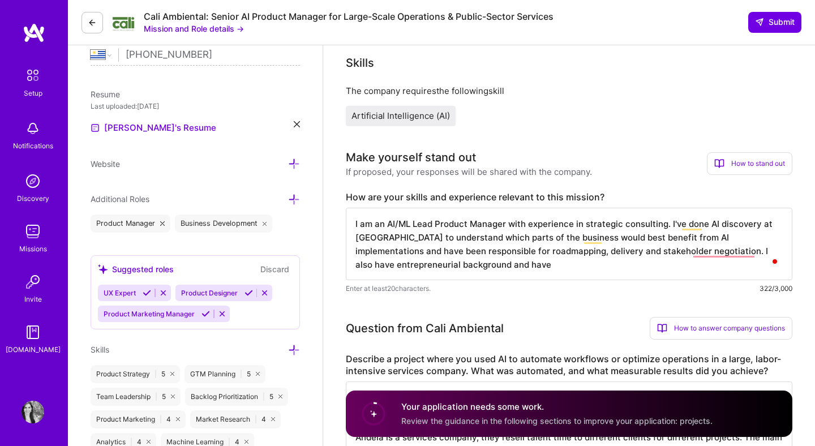
click at [482, 264] on textarea "I am an AI/ML Lead Product Manager with experience in strategic consulting. I'v…" at bounding box center [569, 244] width 447 height 72
click at [662, 223] on textarea "I am an AI/ML Lead Product Manager with experience in strategic consulting. I'v…" at bounding box center [569, 244] width 447 height 72
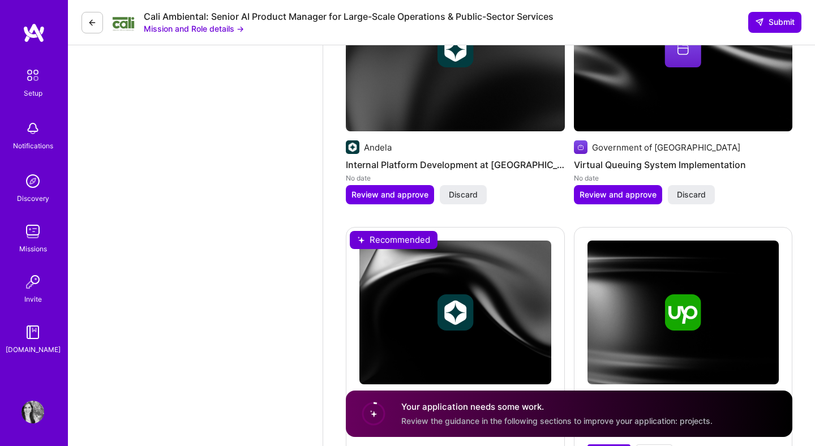
scroll to position [1623, 0]
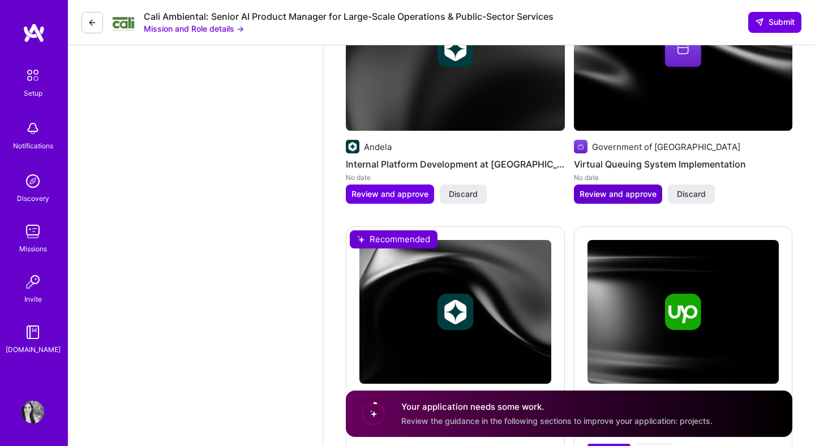
type textarea "I am an AI/ML Lead Product Manager with experience in strategic consulting with…"
click at [629, 196] on span "Review and approve" at bounding box center [618, 193] width 77 height 11
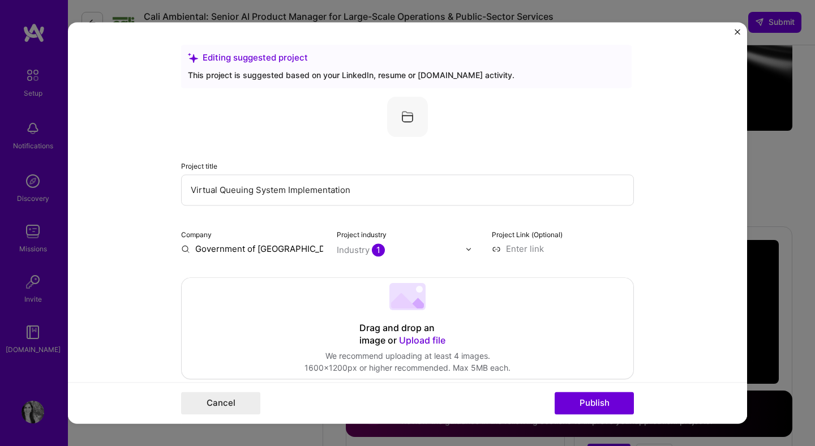
click at [471, 198] on input "Virtual Queuing System Implementation" at bounding box center [407, 189] width 453 height 31
click at [398, 188] on input "Virtual Queuing System Implementation for Governement Office" at bounding box center [407, 189] width 453 height 31
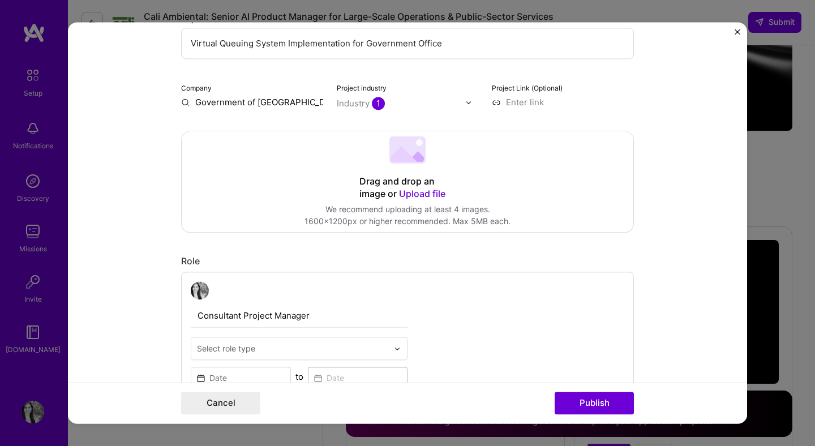
scroll to position [147, 0]
type input "Virtual Queuing System Implementation for Government Office"
click at [521, 101] on input at bounding box center [563, 102] width 142 height 12
paste input "https://www.lanacion.com.ar/buenos-aires/asi-funciona-fila-cero-app-no-perder-n…"
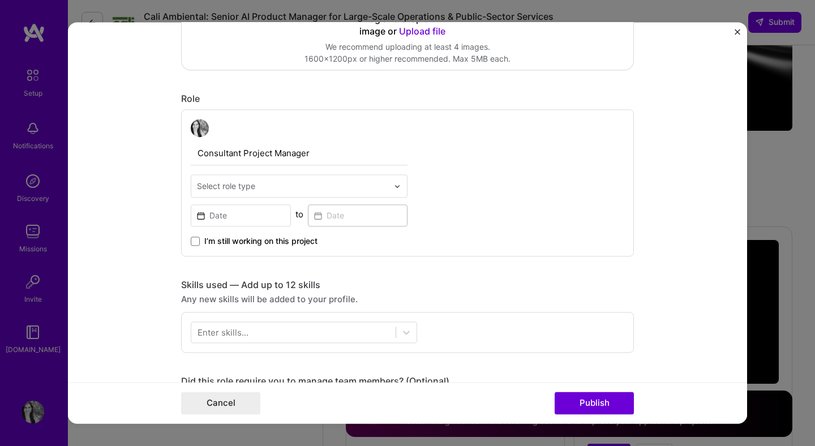
scroll to position [311, 0]
type input "https://www.lanacion.com.ar/buenos-aires/asi-funciona-fila-cero-app-no-perder-n…"
click at [299, 186] on input "text" at bounding box center [292, 184] width 191 height 12
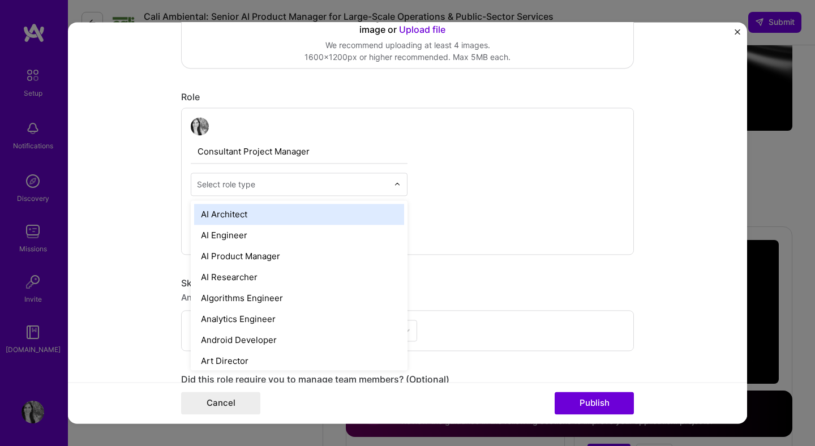
scroll to position [0, 0]
type input "pro"
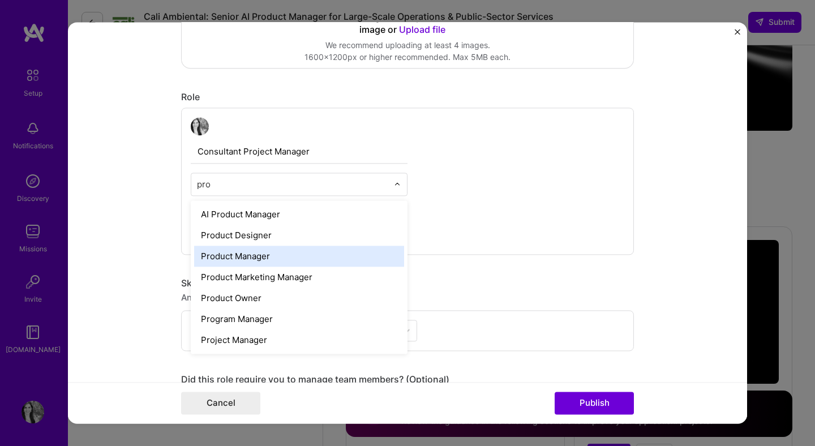
click at [310, 252] on div "Product Manager" at bounding box center [299, 256] width 210 height 21
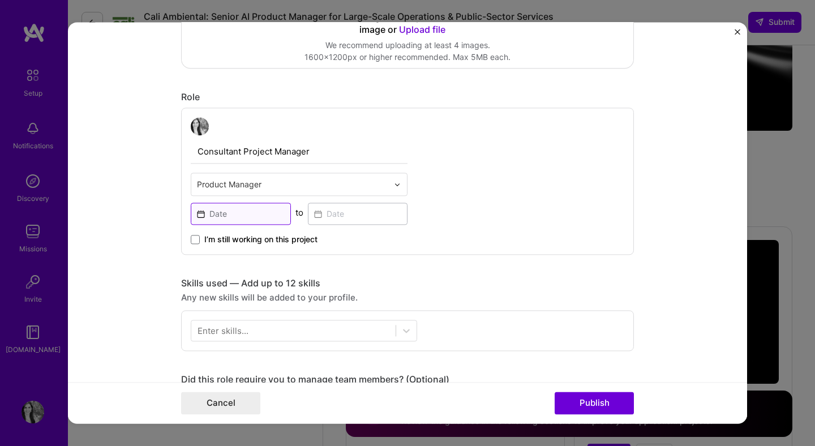
click at [281, 217] on input at bounding box center [241, 214] width 100 height 22
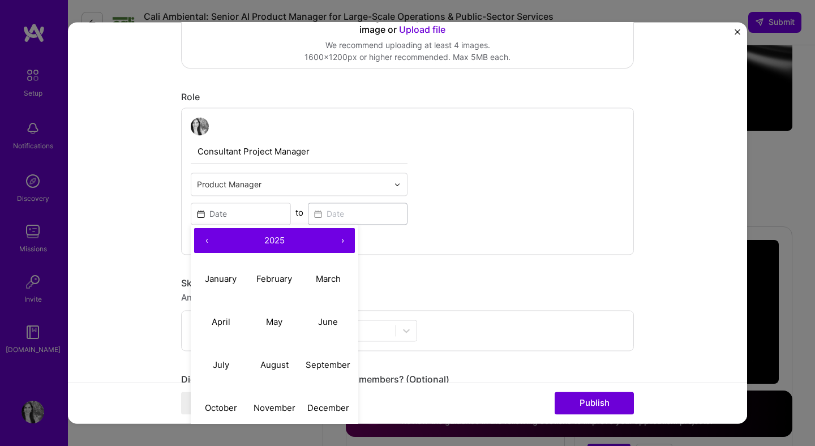
click at [205, 244] on button "‹" at bounding box center [206, 240] width 25 height 25
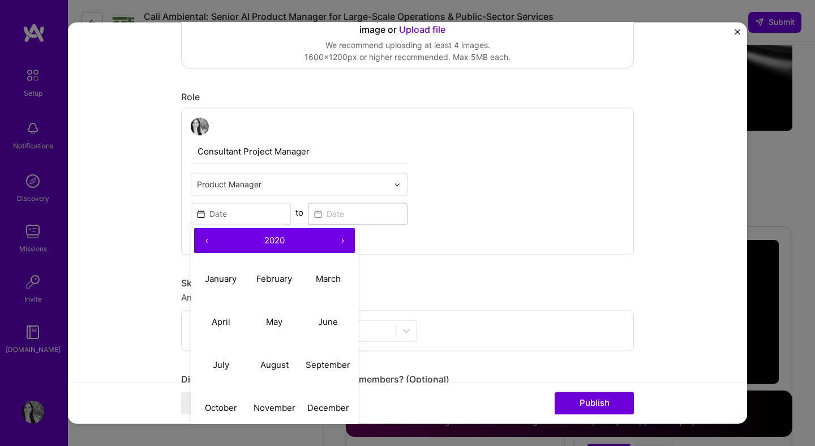
click at [205, 244] on button "‹" at bounding box center [206, 240] width 25 height 25
click at [273, 321] on abbr "May" at bounding box center [274, 321] width 16 height 11
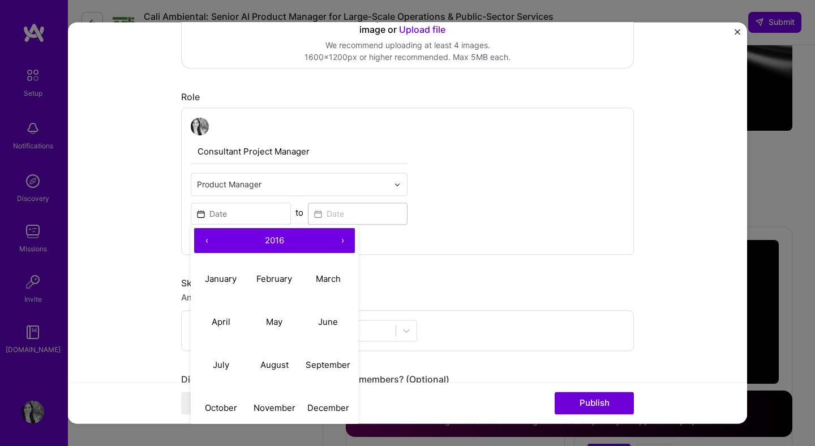
type input "May, 2016"
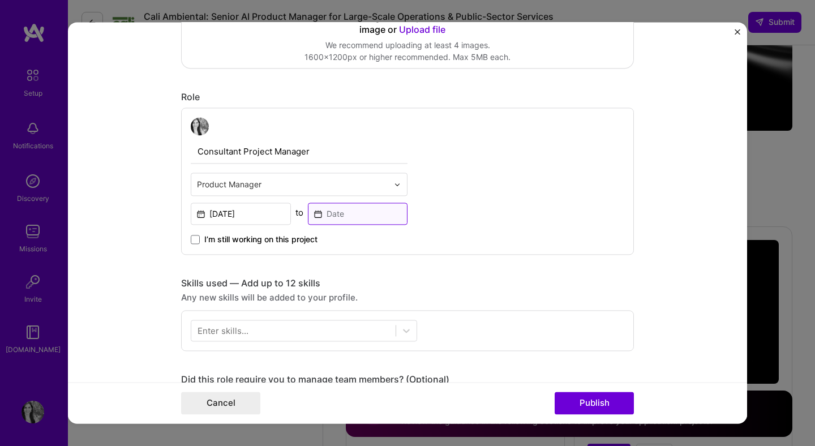
click at [368, 219] on input at bounding box center [358, 214] width 100 height 22
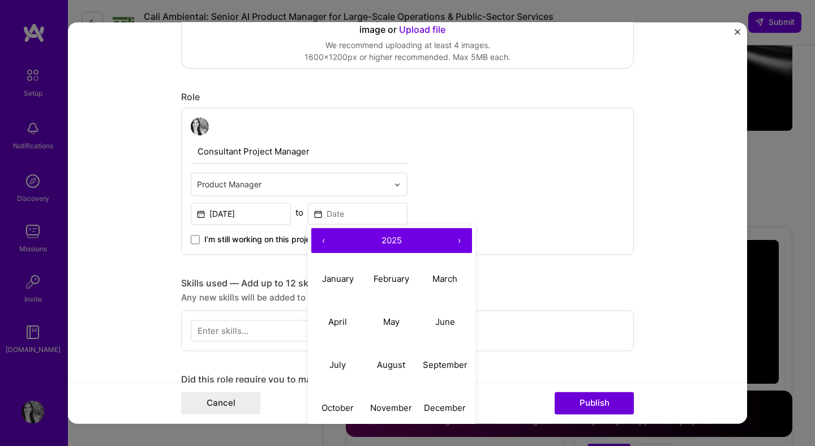
click at [319, 246] on button "‹" at bounding box center [323, 240] width 25 height 25
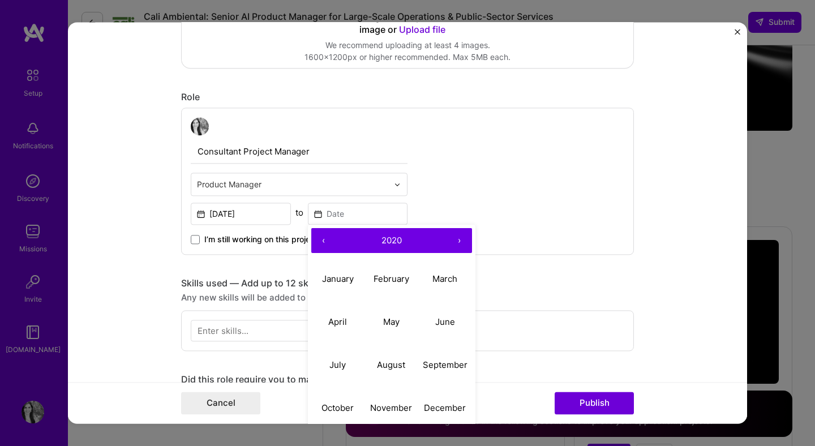
click at [319, 246] on button "‹" at bounding box center [323, 240] width 25 height 25
click at [407, 283] on abbr "February" at bounding box center [392, 278] width 36 height 11
type input "Feb, 2017"
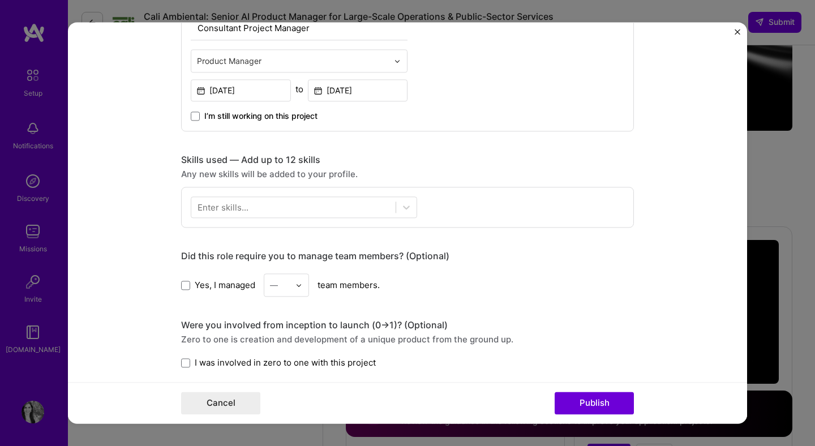
scroll to position [458, 0]
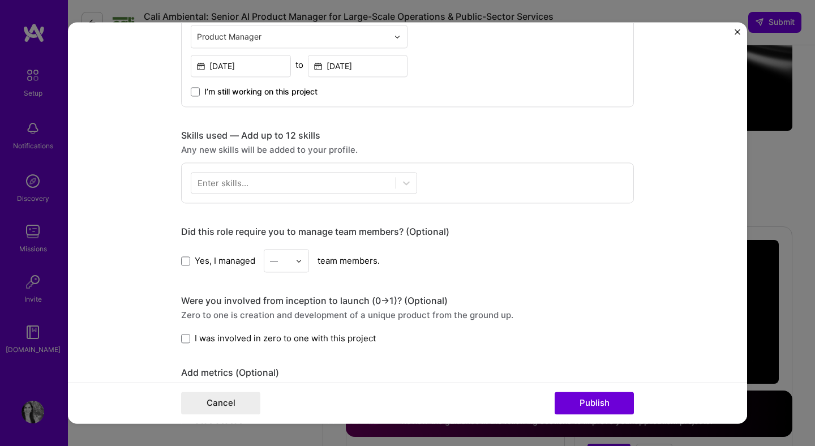
click at [311, 341] on span "I was involved in zero to one with this project" at bounding box center [285, 338] width 181 height 12
click at [0, 0] on input "I was involved in zero to one with this project" at bounding box center [0, 0] width 0 height 0
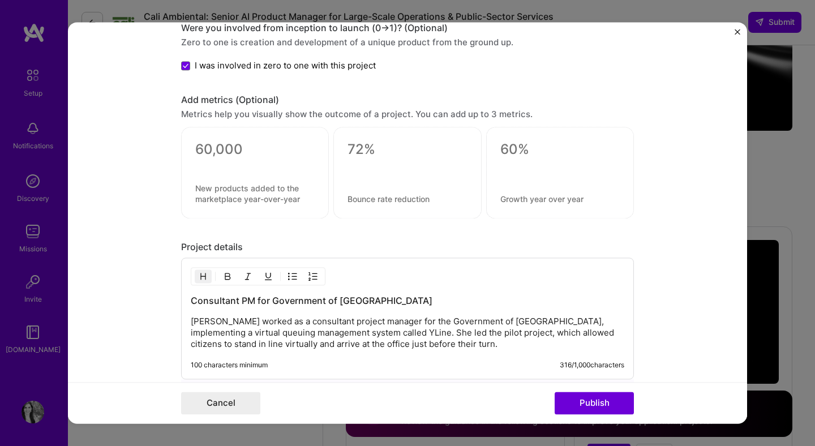
scroll to position [731, 0]
click at [295, 145] on textarea at bounding box center [254, 149] width 119 height 17
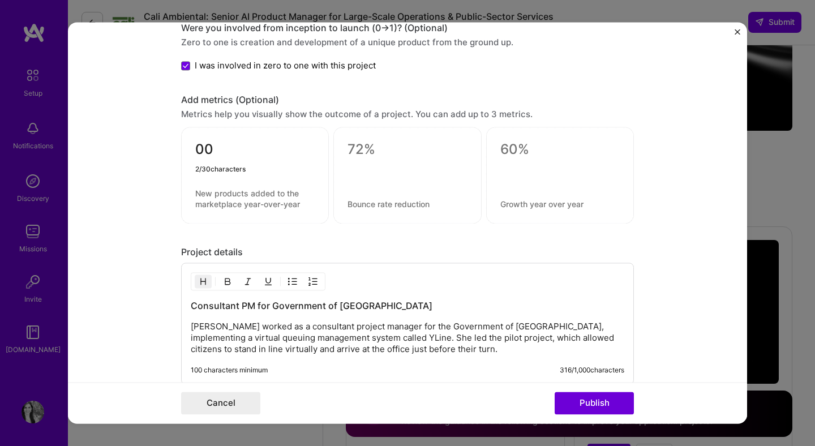
type textarea "0"
type textarea "200"
click at [265, 196] on textarea at bounding box center [254, 199] width 119 height 22
type textarea "offices where the system was implemented"
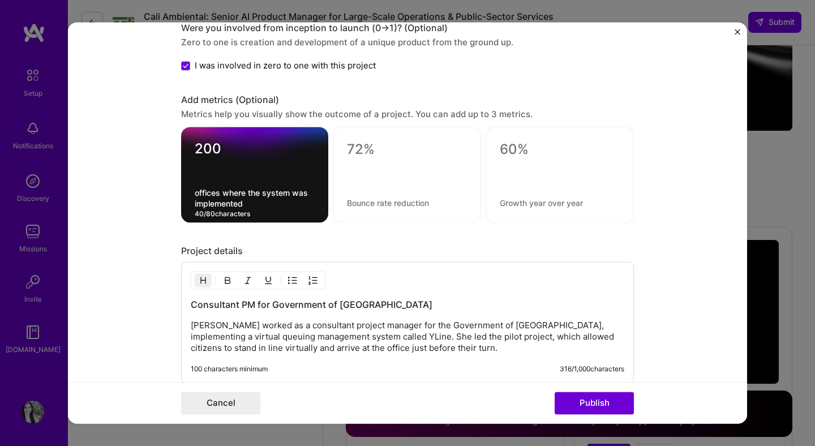
click at [225, 157] on textarea "200" at bounding box center [255, 152] width 120 height 22
type textarea "20"
click at [161, 173] on form "Editing suggested project This project is suggested based on your LinkedIn, res…" at bounding box center [407, 222] width 679 height 401
click at [384, 149] on textarea at bounding box center [407, 149] width 120 height 17
type textarea "5"
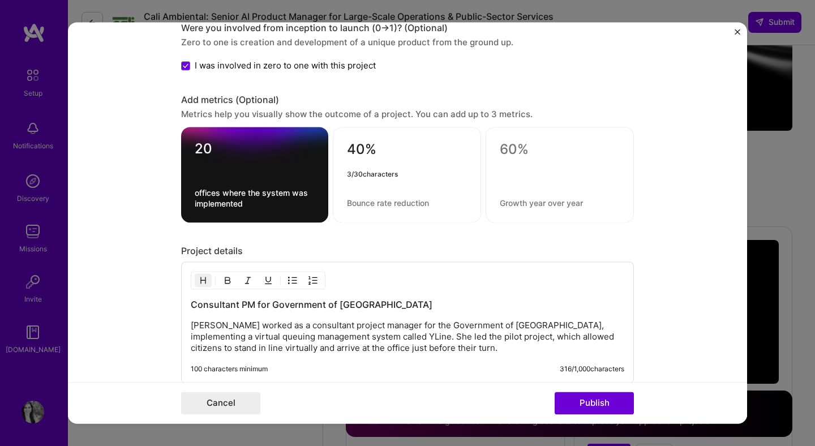
click at [370, 194] on div "40% 3 / 30 characters" at bounding box center [407, 175] width 148 height 96
click at [375, 149] on textarea "40%" at bounding box center [407, 152] width 120 height 22
type textarea "+40%"
click at [358, 205] on textarea at bounding box center [407, 203] width 120 height 11
type textarea "I"
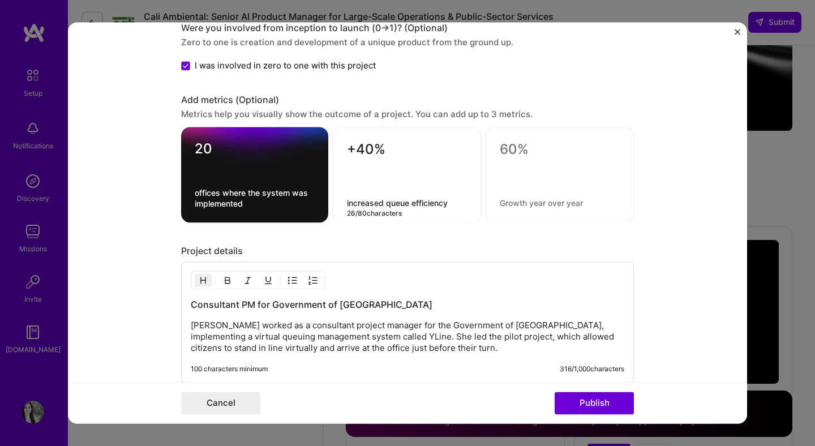
type textarea "increased queue efficiency"
click at [663, 194] on form "Editing suggested project This project is suggested based on your LinkedIn, res…" at bounding box center [407, 222] width 679 height 401
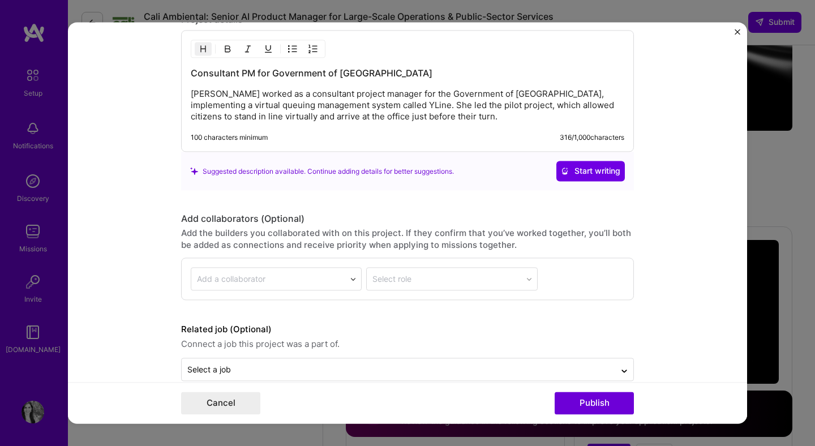
scroll to position [983, 0]
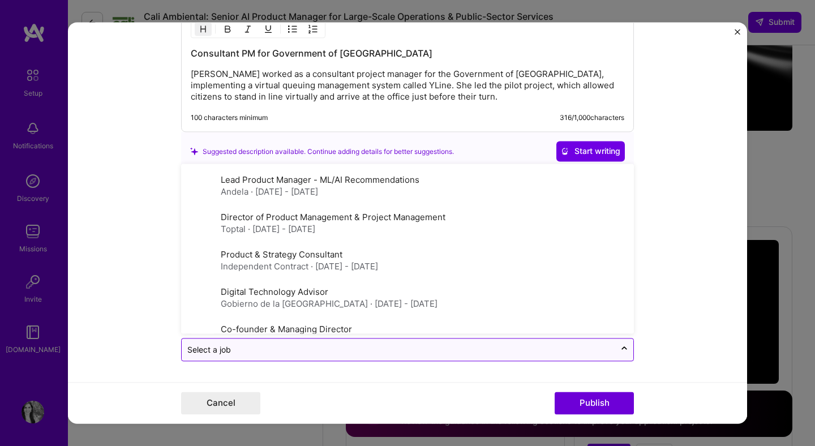
click at [503, 353] on input "text" at bounding box center [398, 350] width 422 height 12
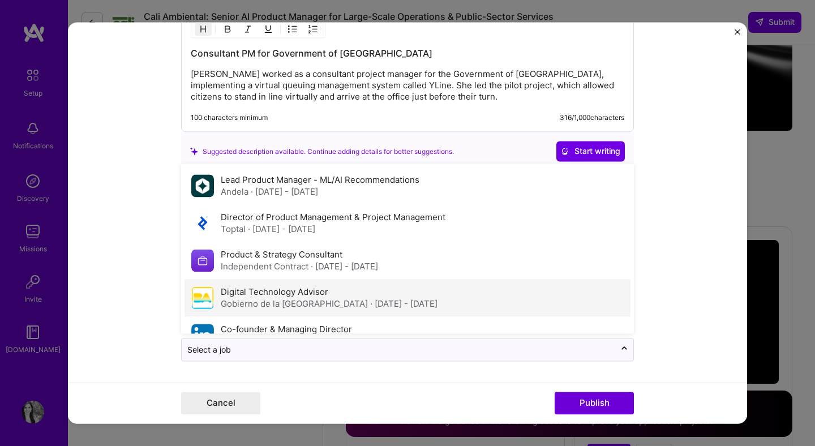
click at [490, 301] on div "Digital Technology Advisor Gobierno de la Ciudad de Buenos Aires · Apr 2016 - J…" at bounding box center [407, 298] width 446 height 37
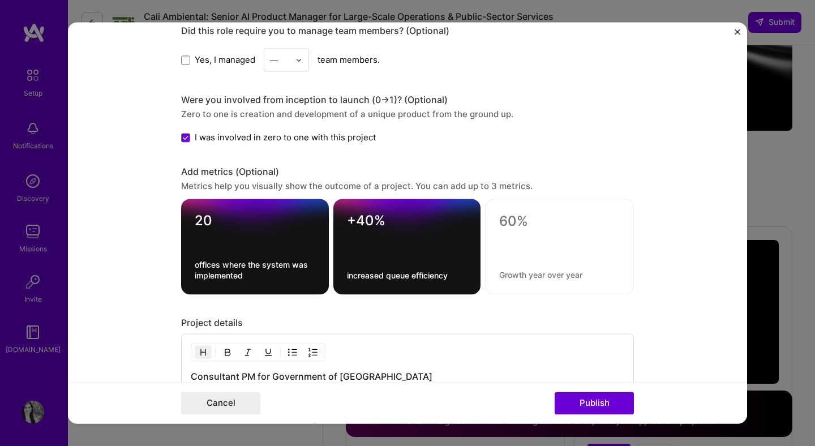
scroll to position [691, 0]
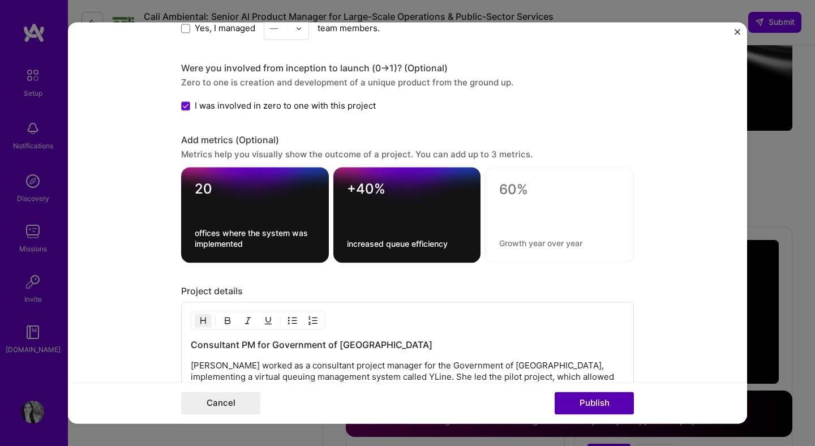
click at [576, 411] on button "Publish" at bounding box center [594, 403] width 79 height 23
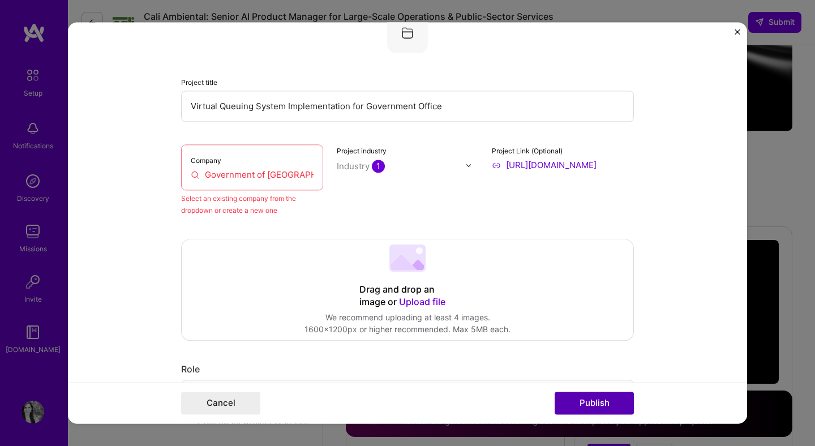
scroll to position [74, 0]
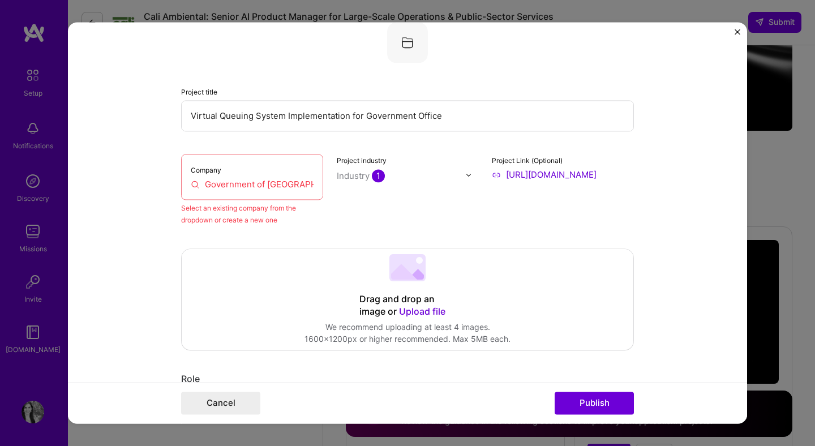
click at [284, 178] on div "Company Government of Buenos Aires" at bounding box center [252, 177] width 142 height 46
click at [282, 181] on input "Government of [GEOGRAPHIC_DATA]" at bounding box center [252, 184] width 123 height 12
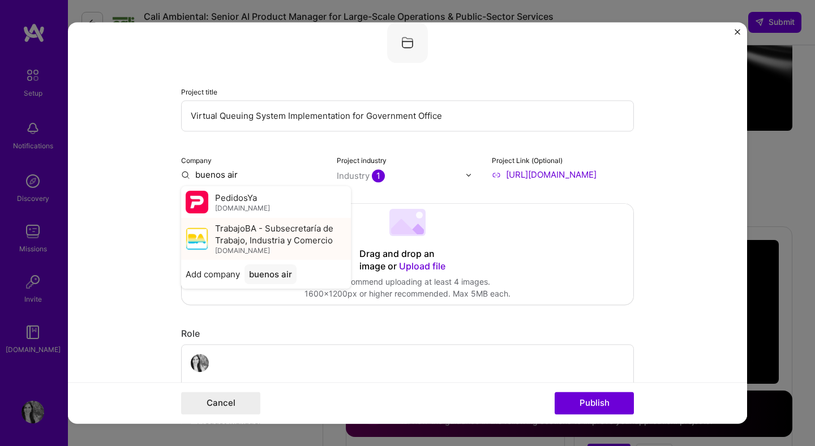
click at [272, 234] on span "TrabajoBA - Subsecretaría de Trabajo, Industria y Comercio" at bounding box center [280, 234] width 131 height 24
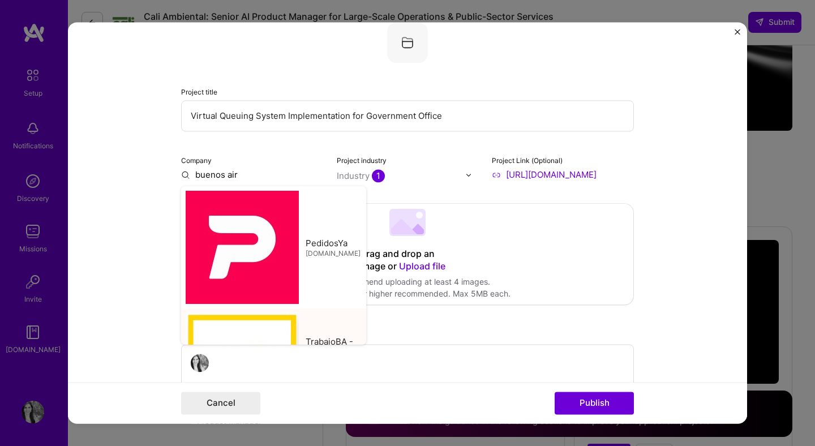
type input "TrabajoBA - Subsecretaría de Trabajo, Industria y Comercio"
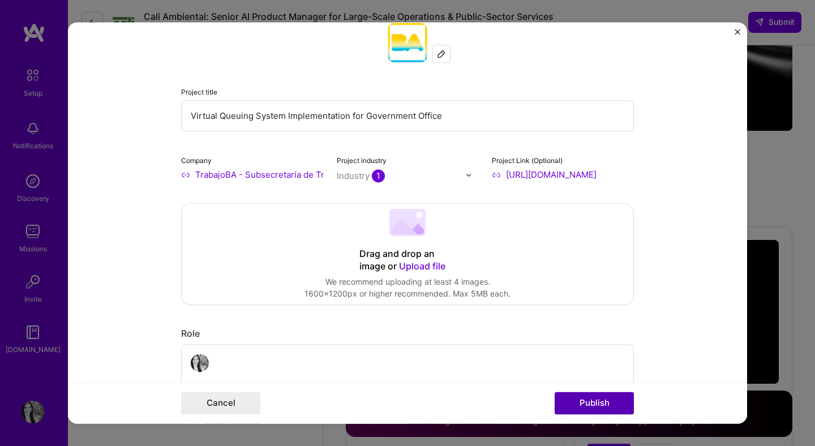
click at [598, 401] on button "Publish" at bounding box center [594, 403] width 79 height 23
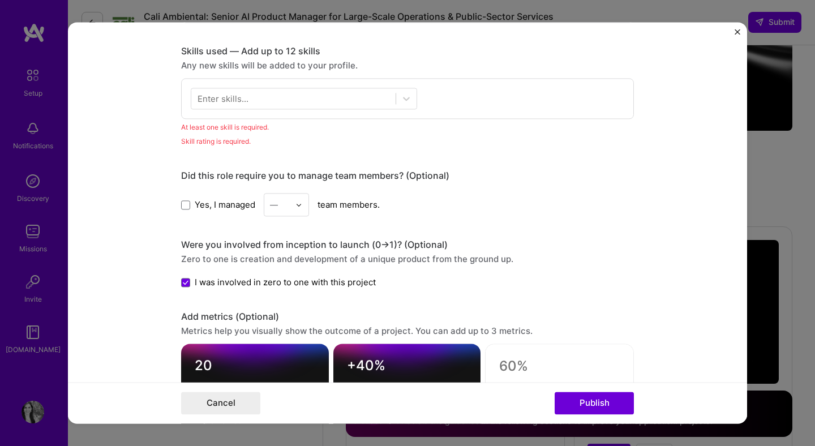
scroll to position [566, 0]
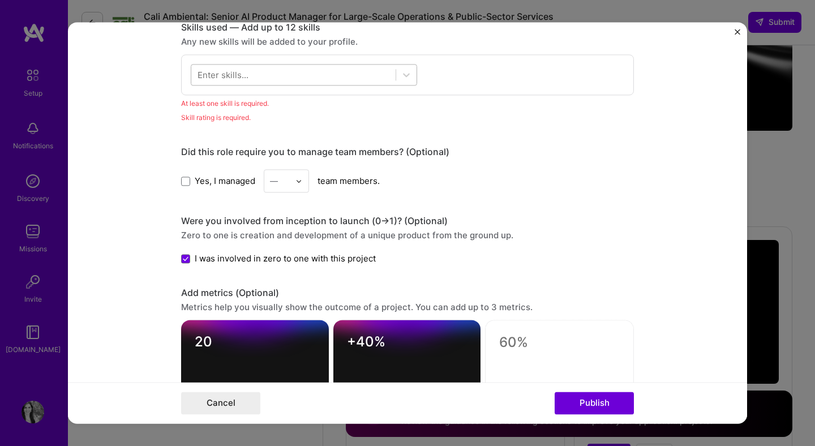
click at [367, 74] on div at bounding box center [293, 75] width 204 height 19
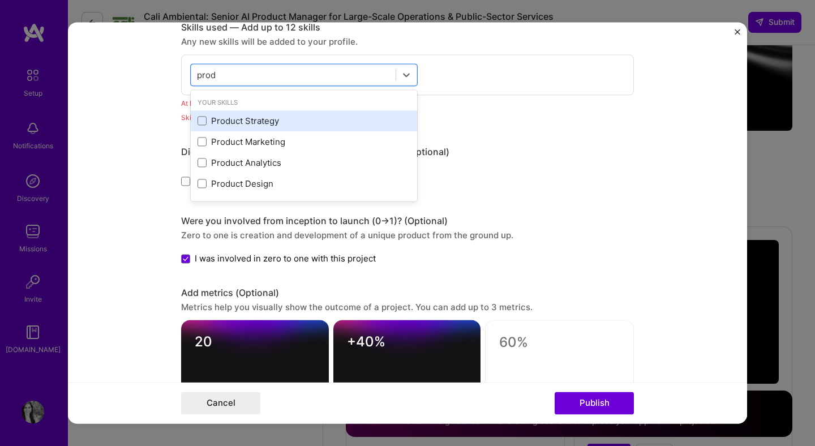
click at [275, 125] on div "Product Strategy" at bounding box center [304, 121] width 213 height 12
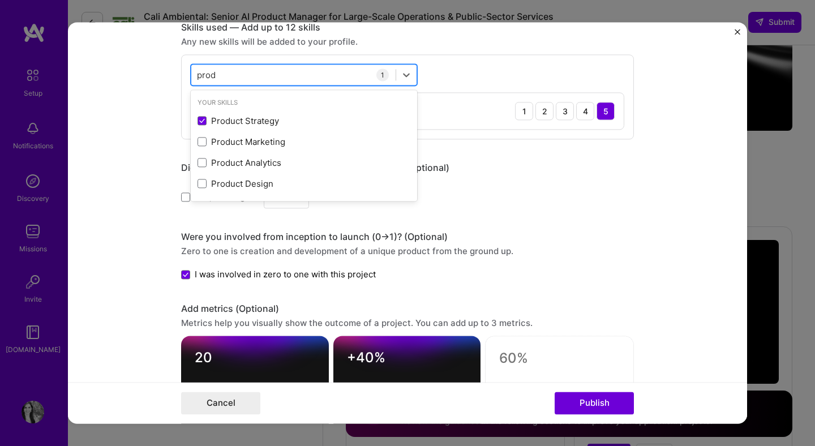
click at [267, 76] on div "prod prod" at bounding box center [293, 75] width 204 height 19
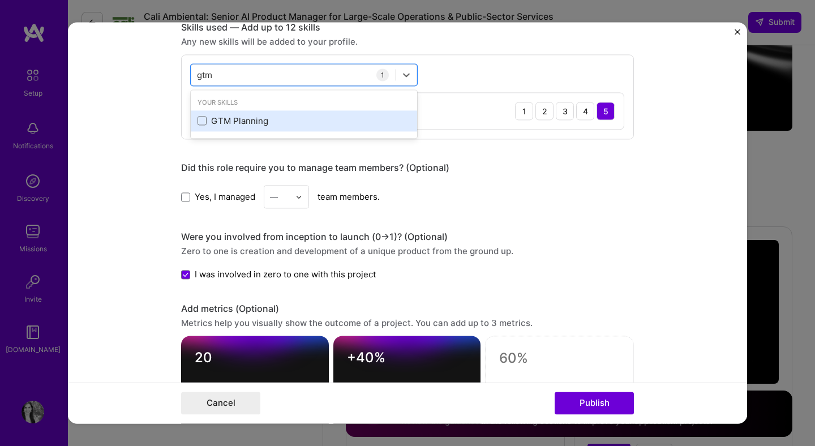
click at [228, 117] on div "GTM Planning" at bounding box center [304, 121] width 213 height 12
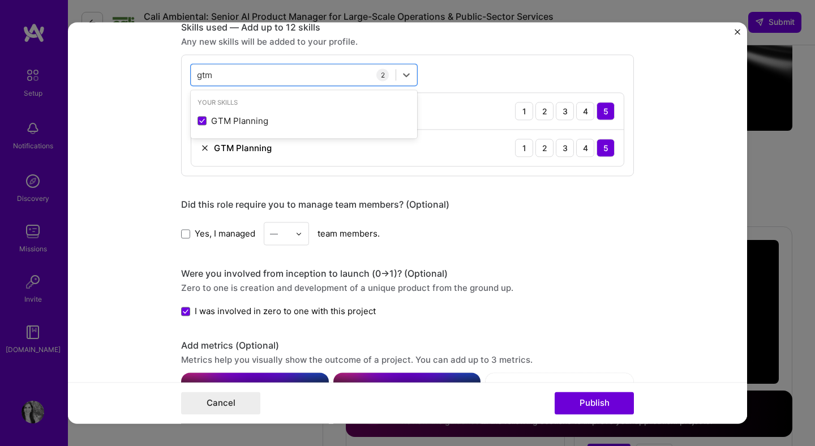
type input "gtm"
click at [576, 233] on div "Yes, I managed — team members." at bounding box center [407, 233] width 453 height 23
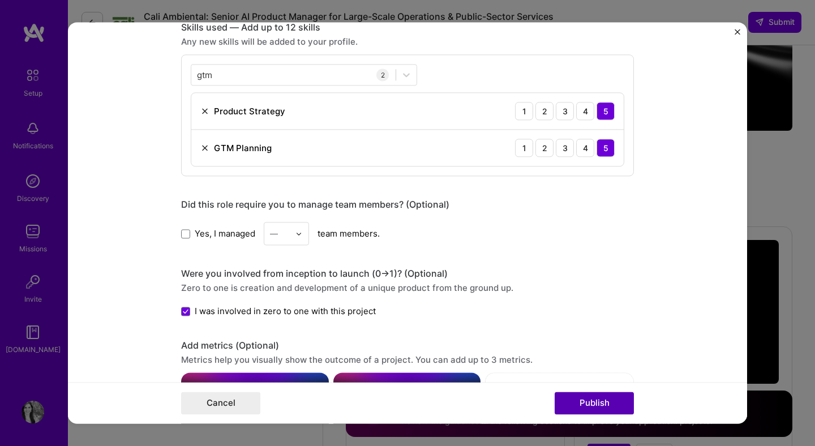
click at [601, 396] on button "Publish" at bounding box center [594, 403] width 79 height 23
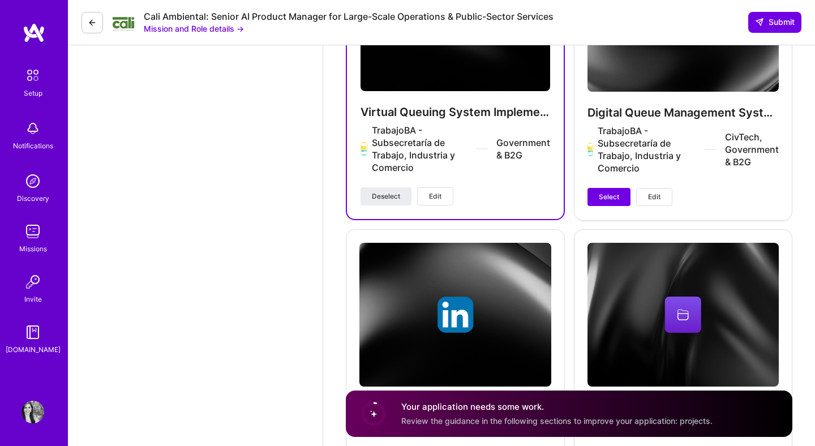
scroll to position [2184, 0]
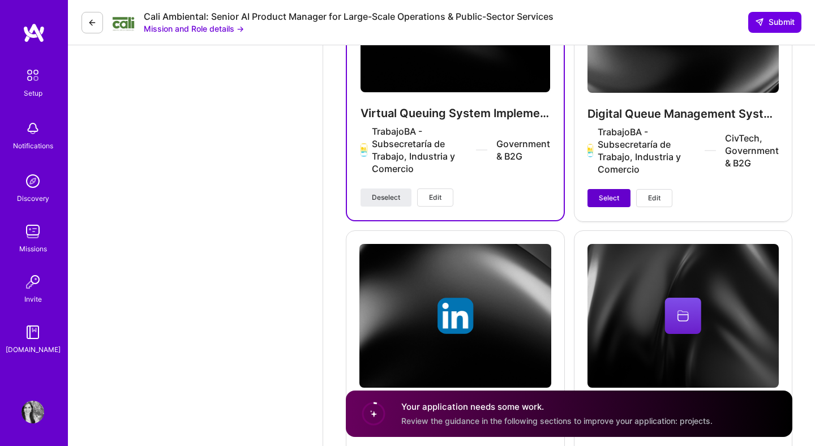
click at [603, 195] on span "Select" at bounding box center [609, 198] width 20 height 10
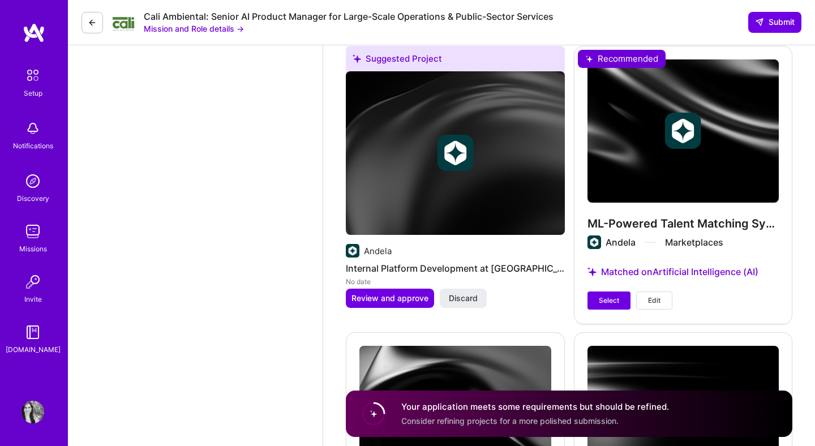
scroll to position [1519, 0]
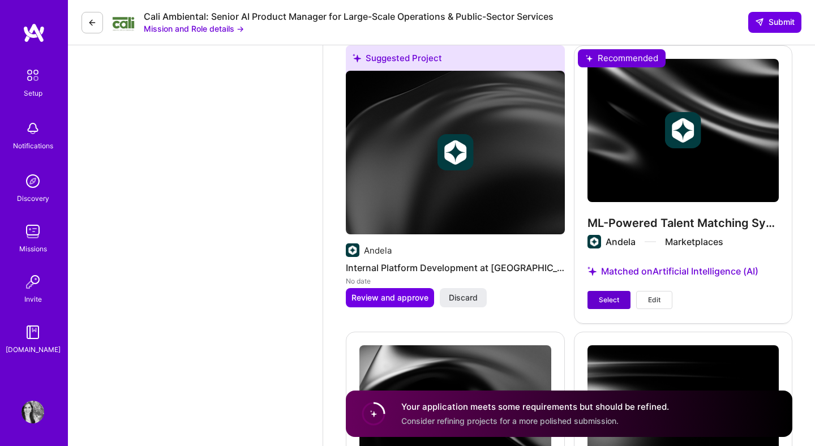
click at [606, 306] on button "Select" at bounding box center [608, 300] width 43 height 18
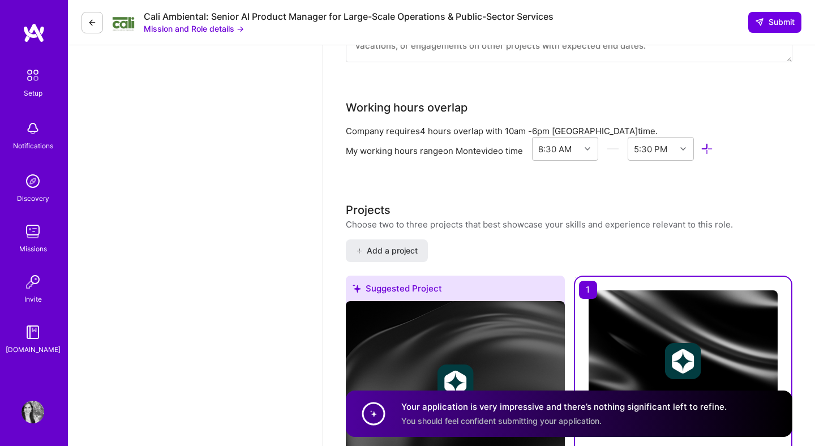
scroll to position [1252, 0]
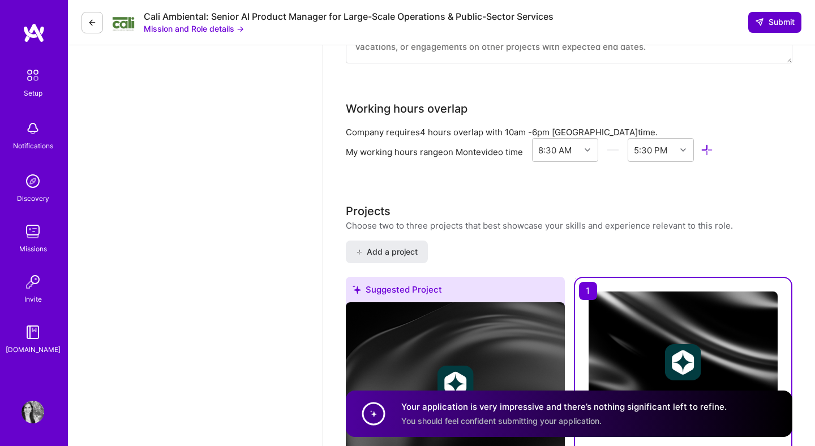
click at [777, 28] on button "Submit" at bounding box center [774, 22] width 53 height 20
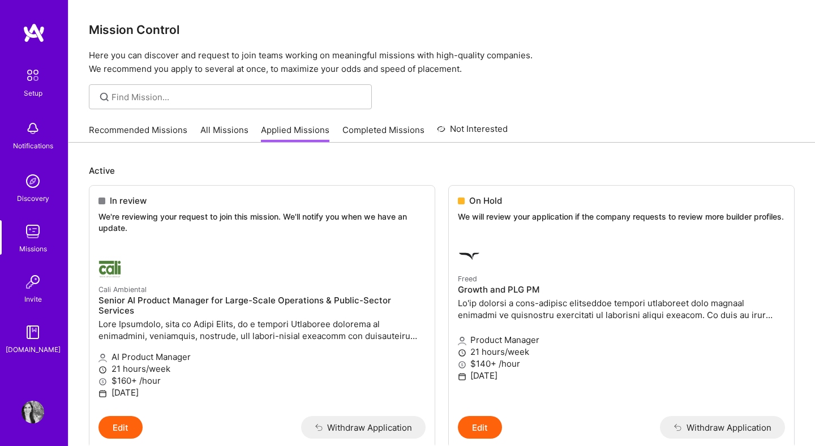
click at [236, 134] on link "All Missions" at bounding box center [224, 133] width 48 height 19
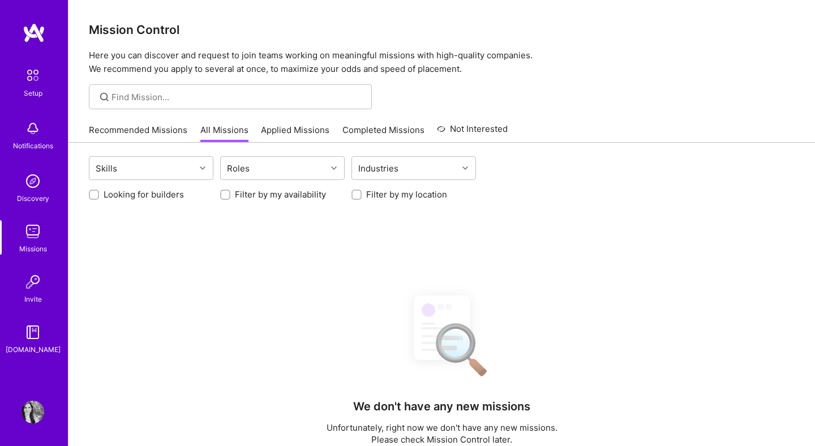
click at [343, 135] on link "Completed Missions" at bounding box center [383, 133] width 82 height 19
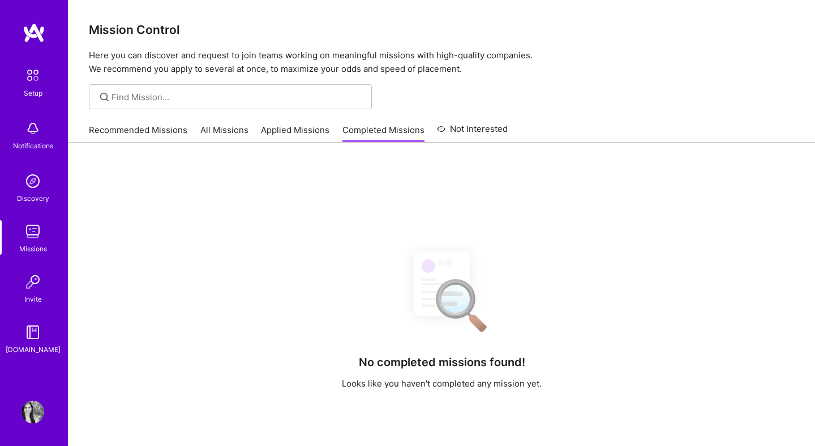
click at [297, 135] on link "Applied Missions" at bounding box center [295, 133] width 68 height 19
